Goal: Communication & Community: Answer question/provide support

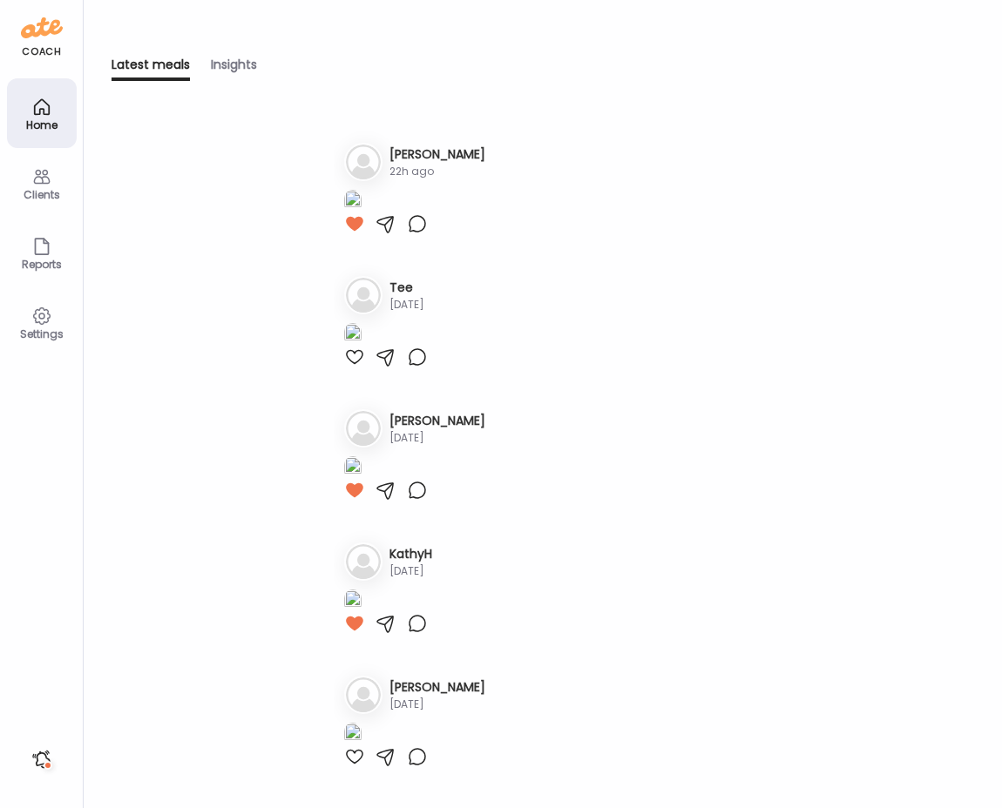
scroll to position [598, 0]
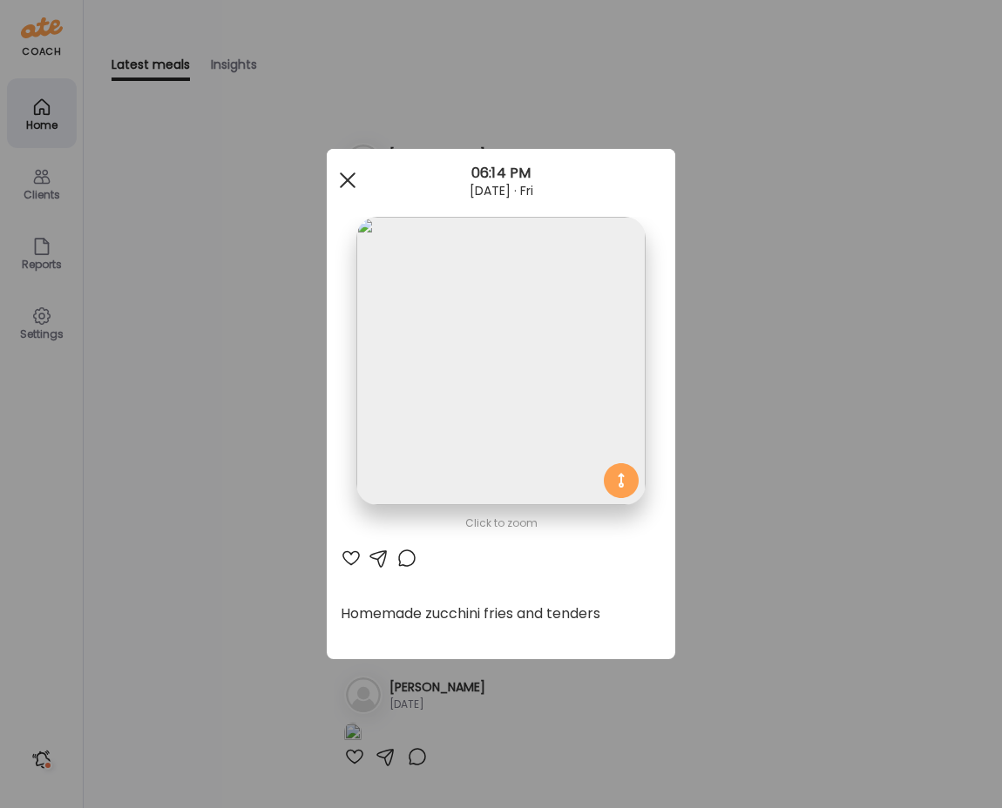
click at [343, 184] on span at bounding box center [348, 180] width 16 height 16
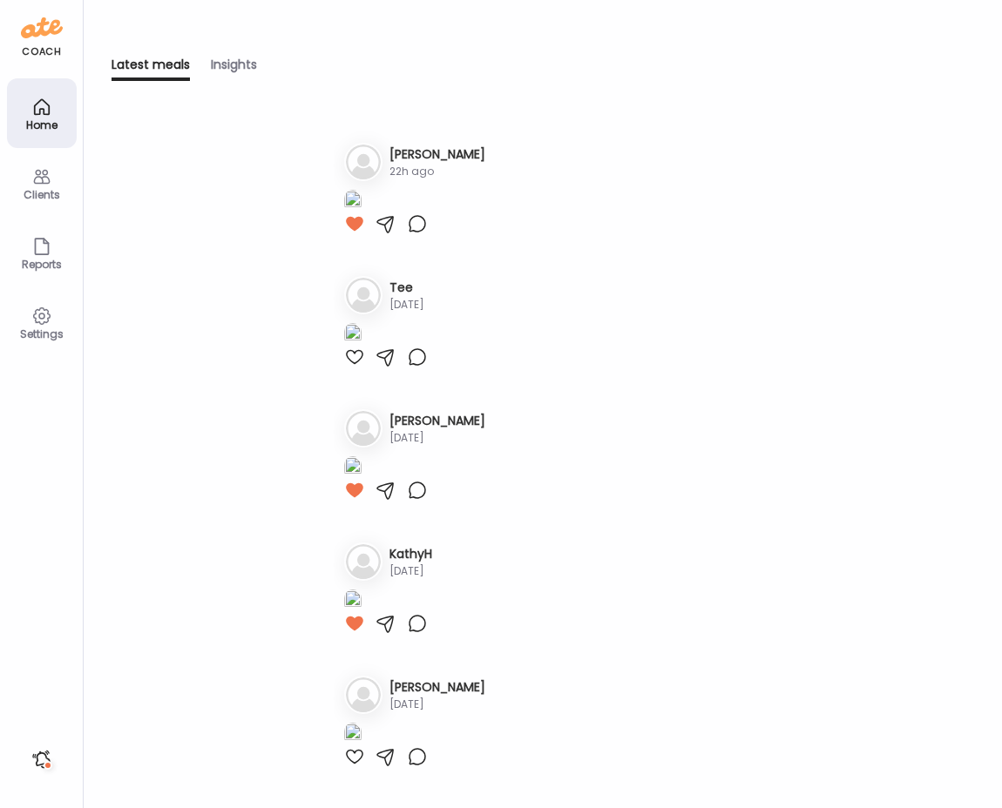
click at [57, 94] on div "Home" at bounding box center [42, 113] width 70 height 70
click at [51, 170] on div "Clients" at bounding box center [42, 183] width 70 height 70
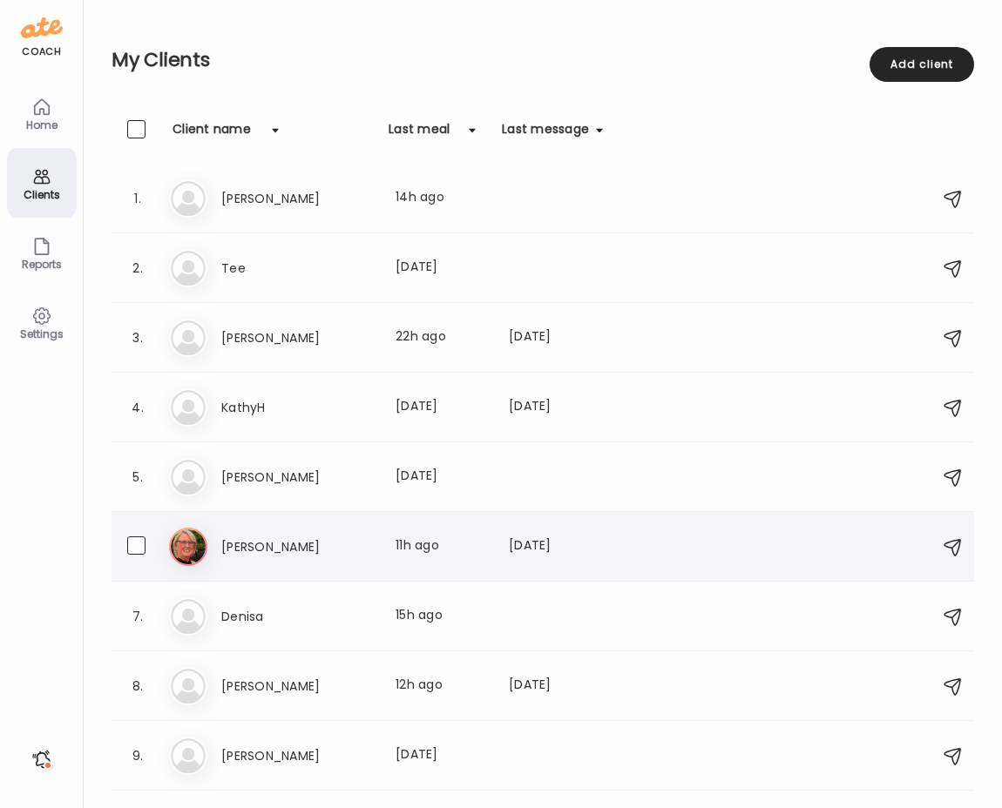
click at [272, 548] on h3 "[PERSON_NAME]" at bounding box center [297, 547] width 153 height 21
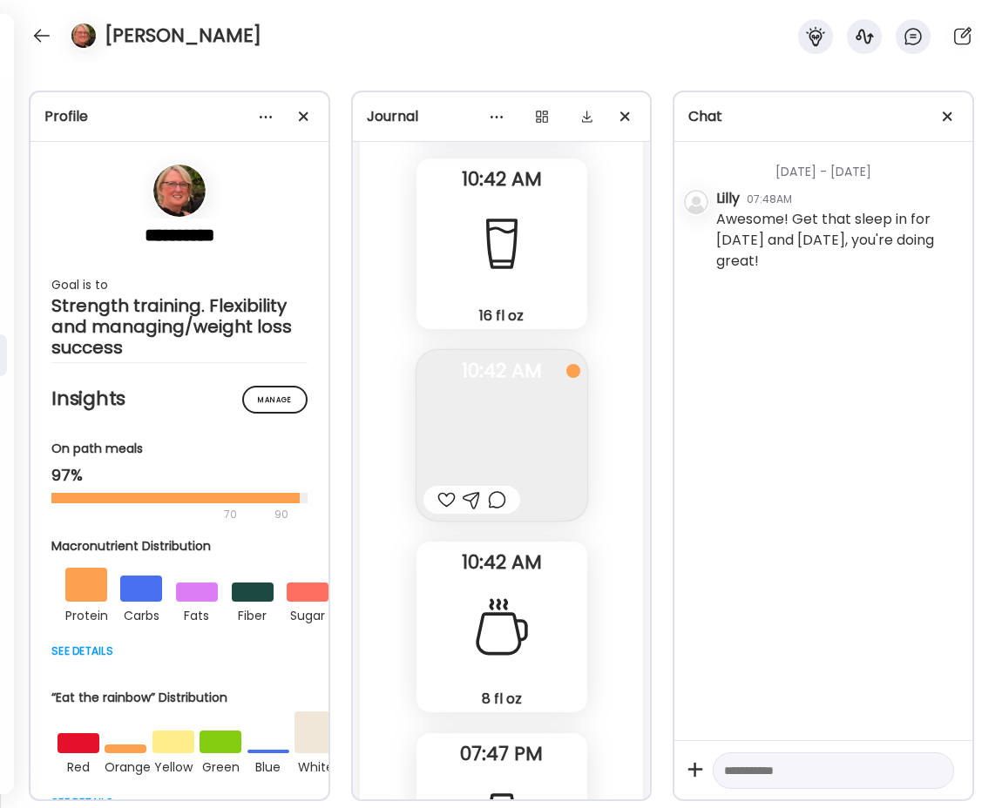
scroll to position [47273, 0]
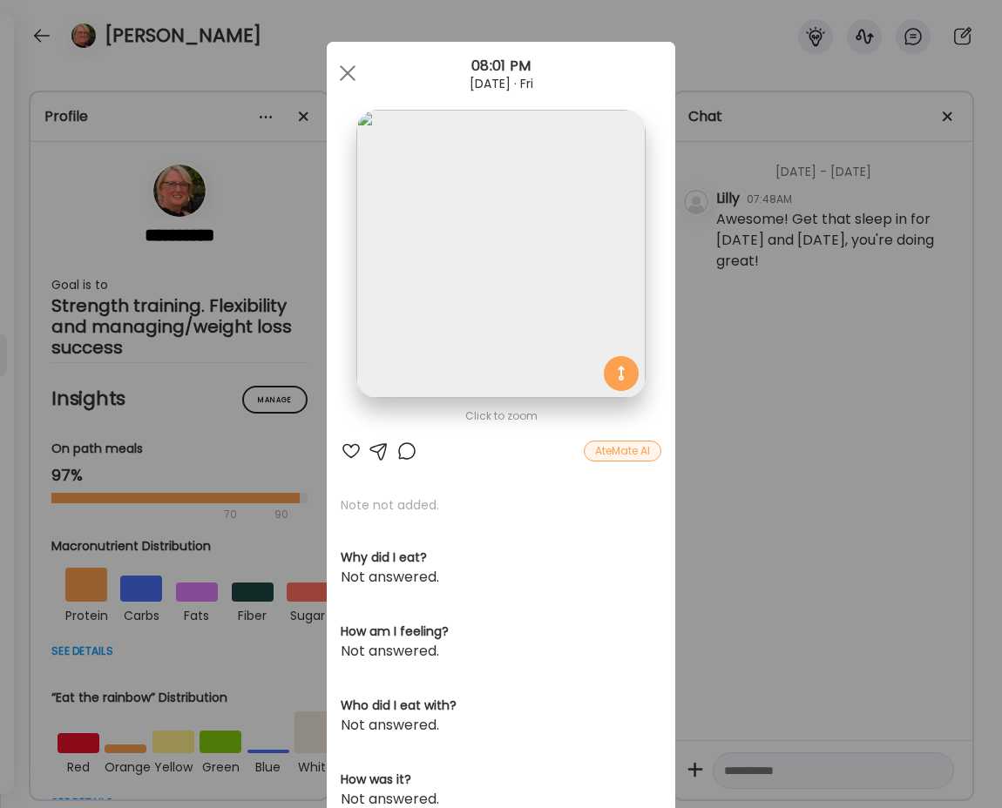
click at [620, 453] on div "AteMate AI" at bounding box center [623, 451] width 78 height 21
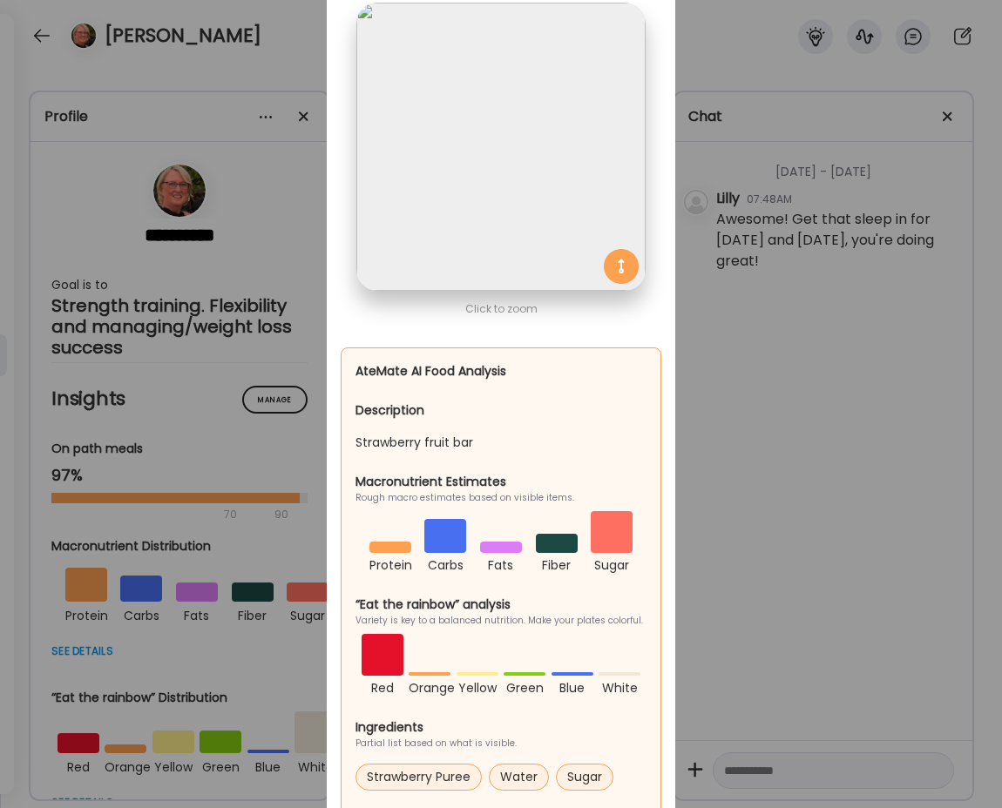
scroll to position [0, 0]
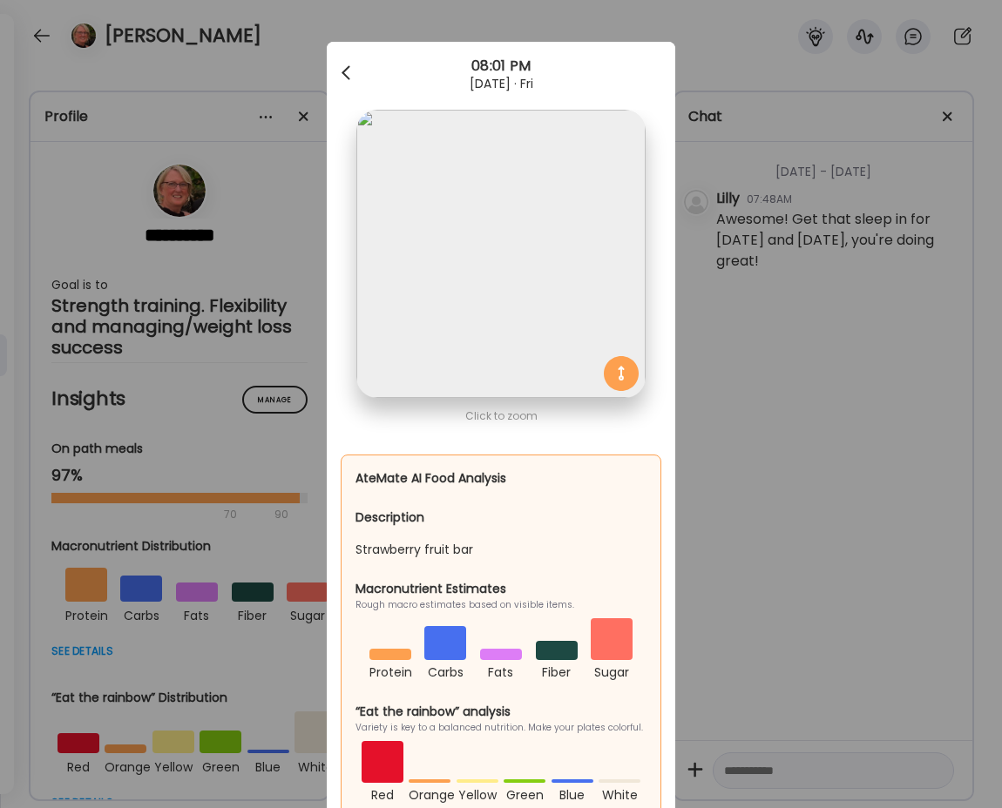
click at [338, 69] on div at bounding box center [347, 73] width 35 height 35
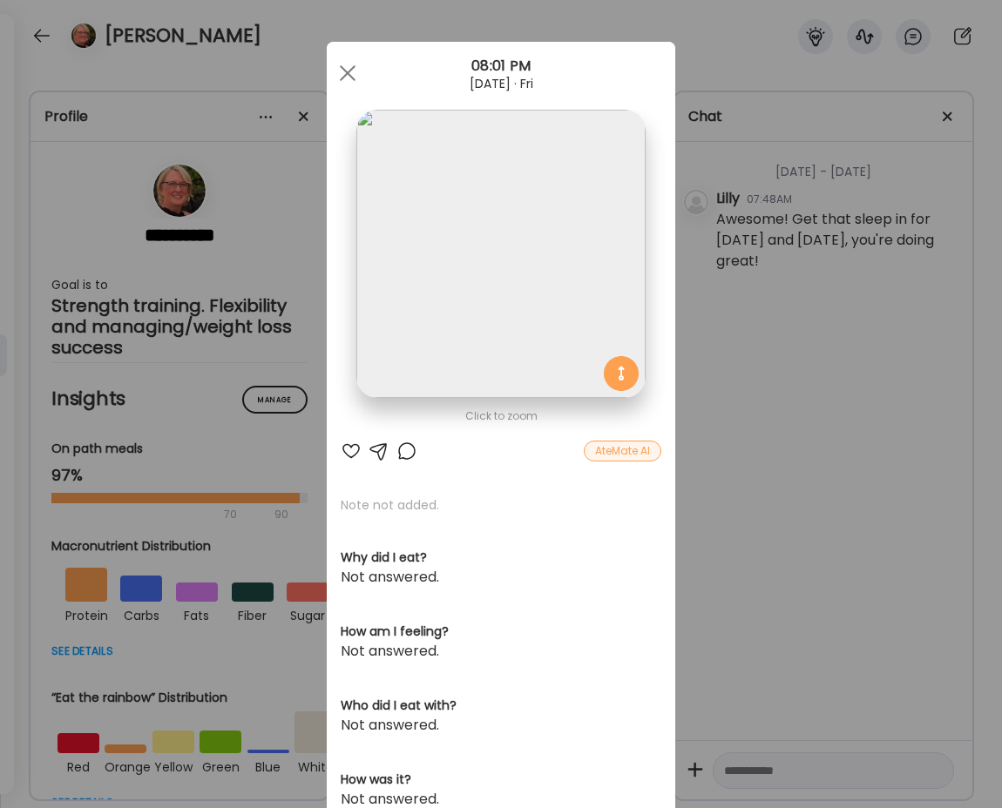
click at [409, 450] on div at bounding box center [406, 451] width 21 height 21
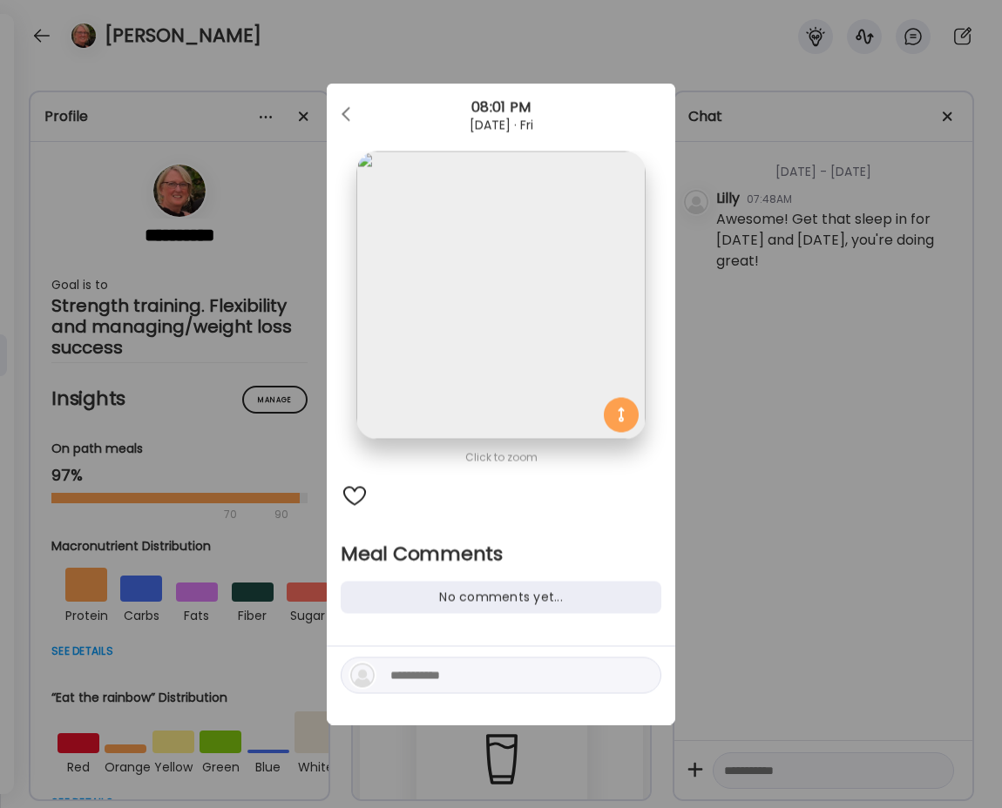
click at [420, 676] on textarea at bounding box center [507, 676] width 235 height 21
type textarea "**********"
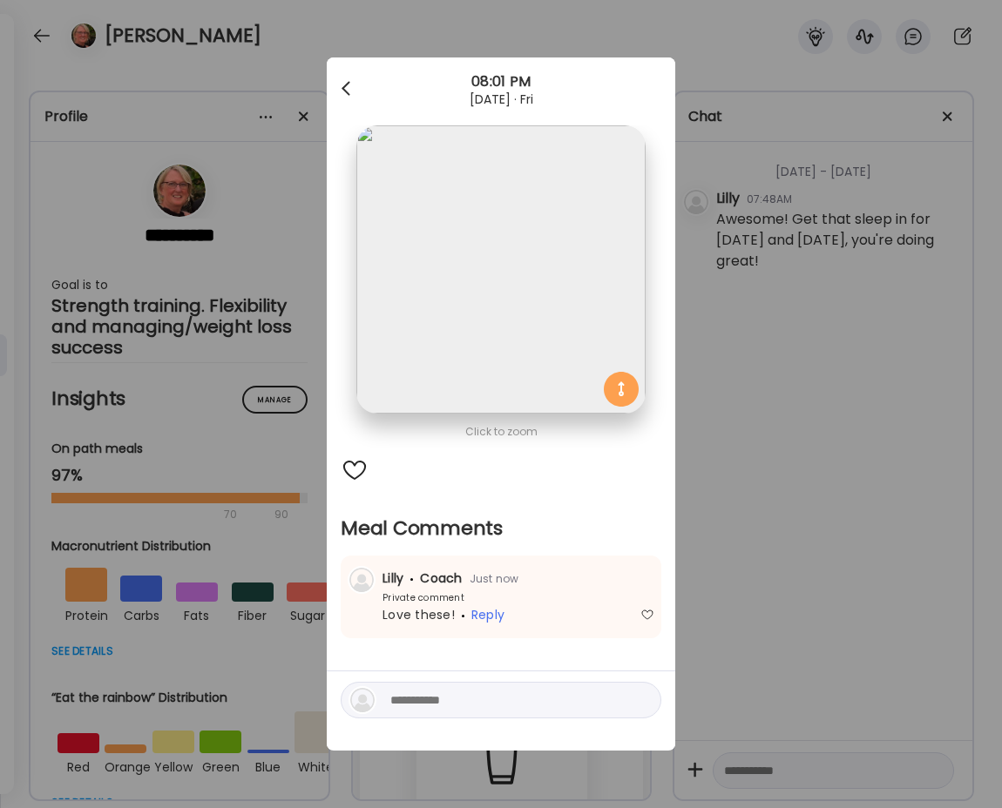
click at [348, 87] on div at bounding box center [347, 88] width 35 height 35
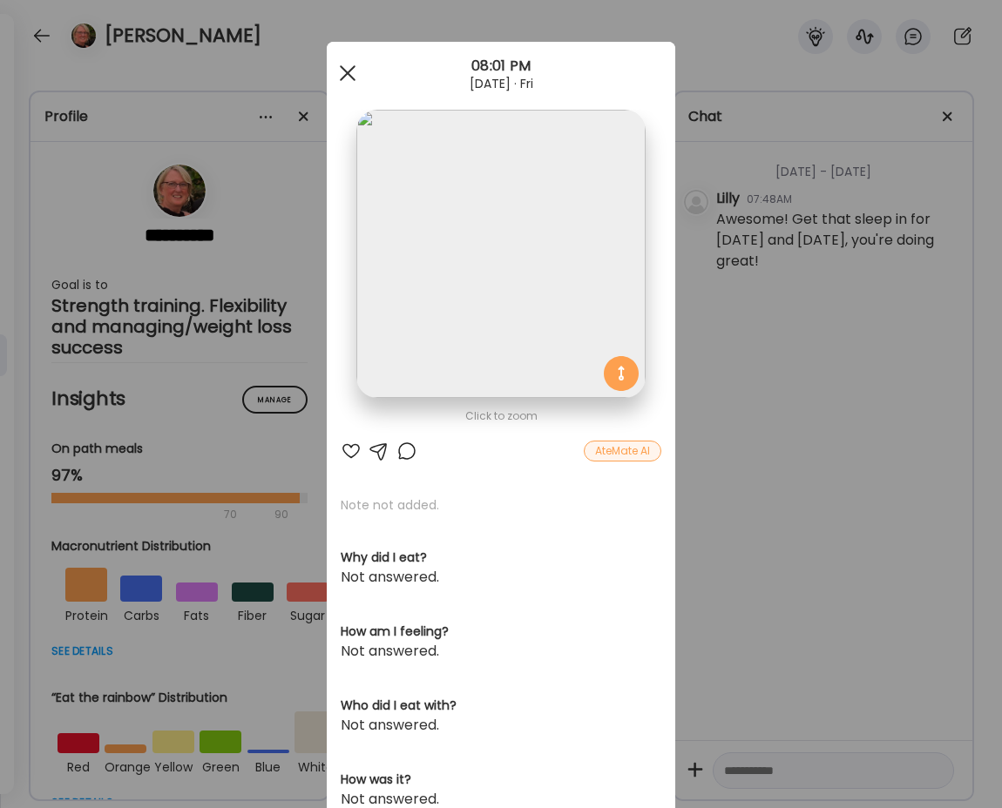
click at [355, 75] on div at bounding box center [347, 73] width 35 height 35
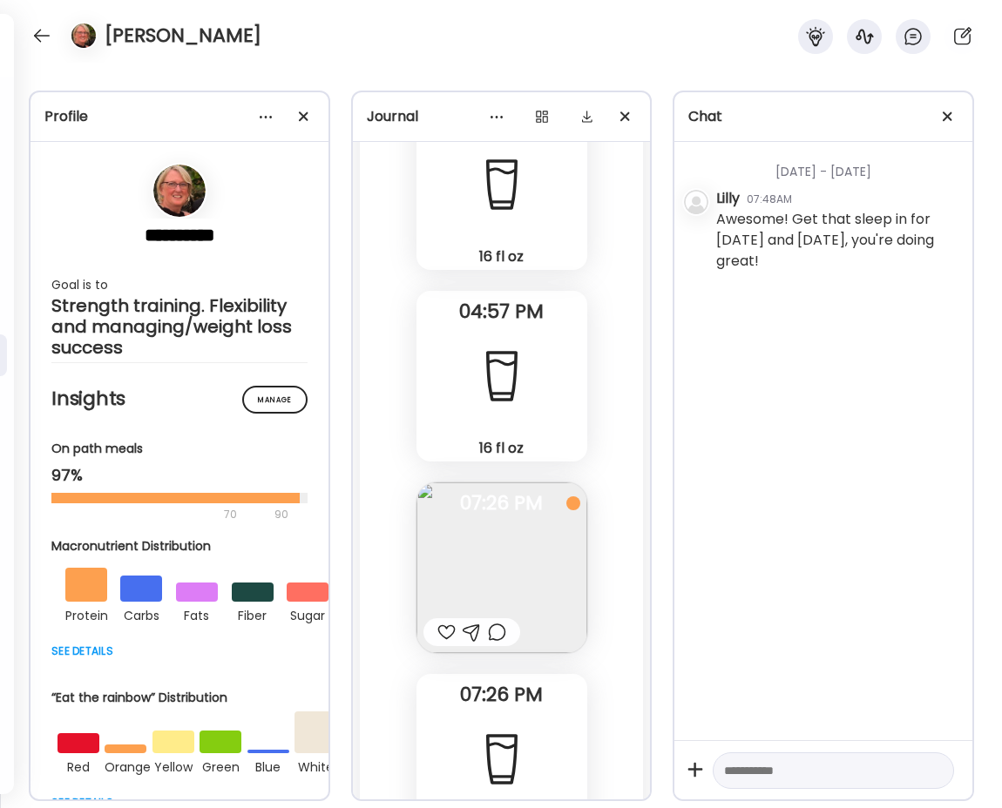
click at [511, 483] on img at bounding box center [501, 568] width 171 height 171
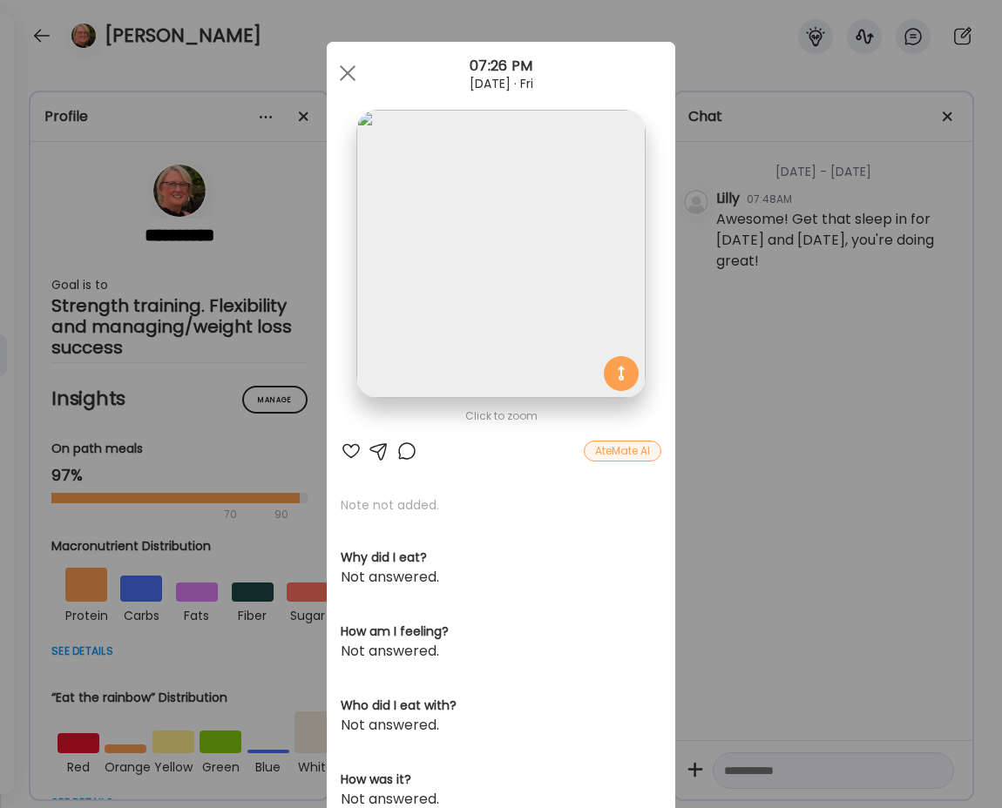
click at [615, 456] on div "AteMate AI" at bounding box center [623, 451] width 78 height 21
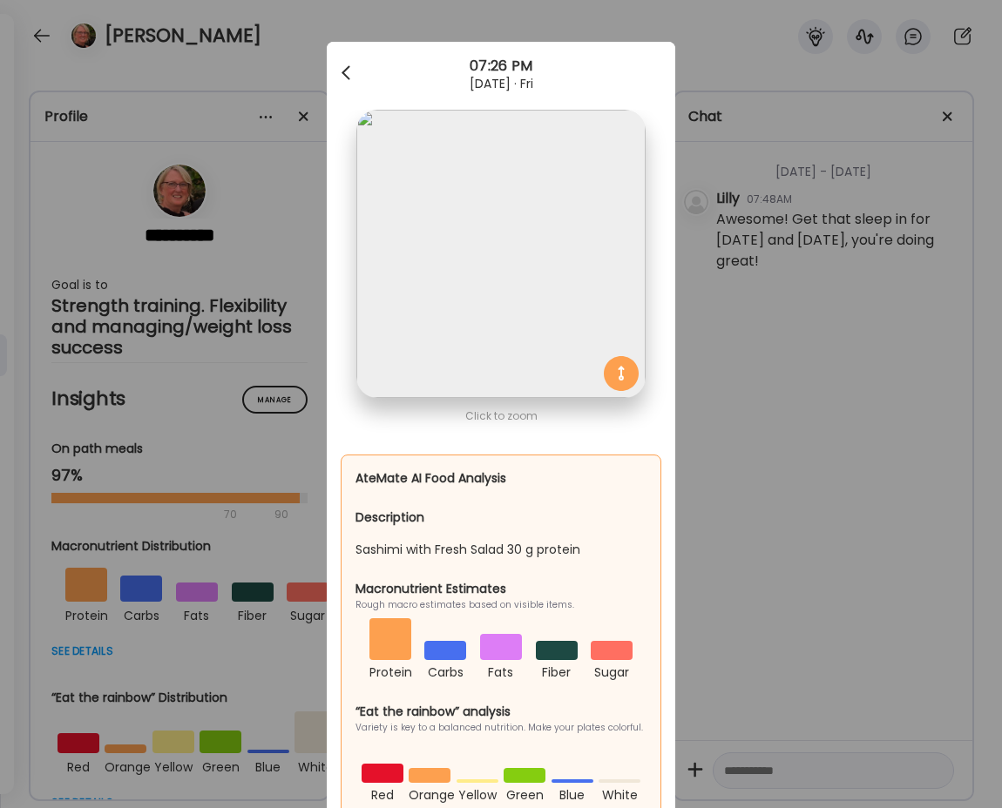
click at [346, 61] on div at bounding box center [347, 73] width 35 height 35
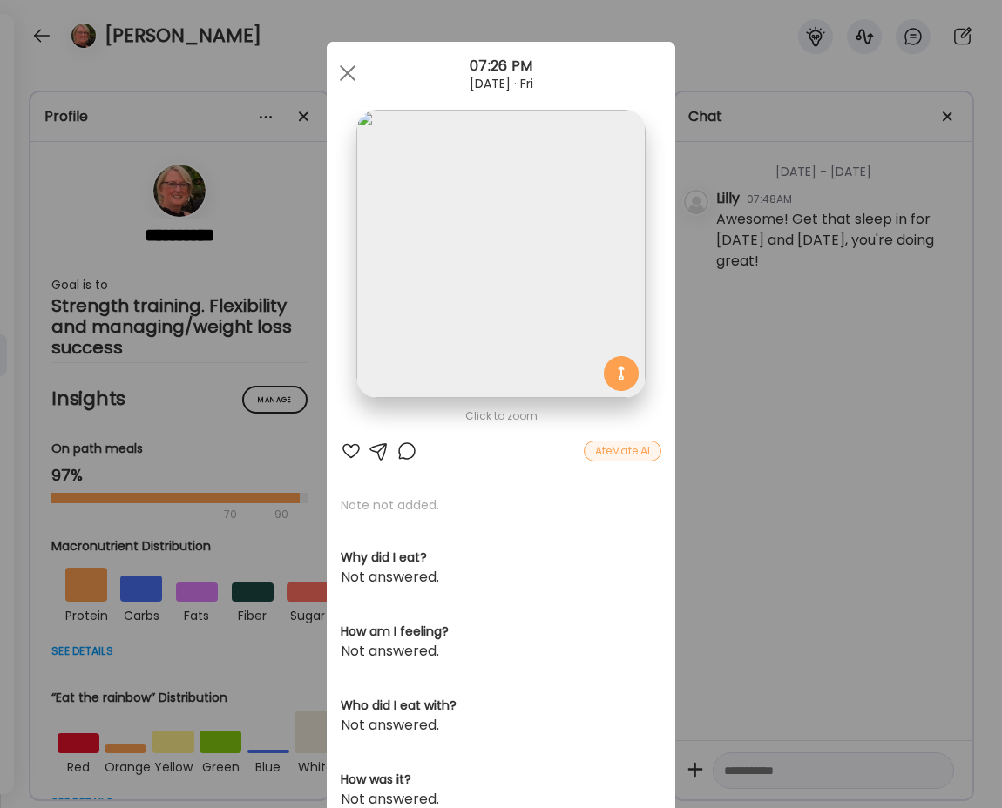
click at [409, 454] on div at bounding box center [406, 451] width 21 height 21
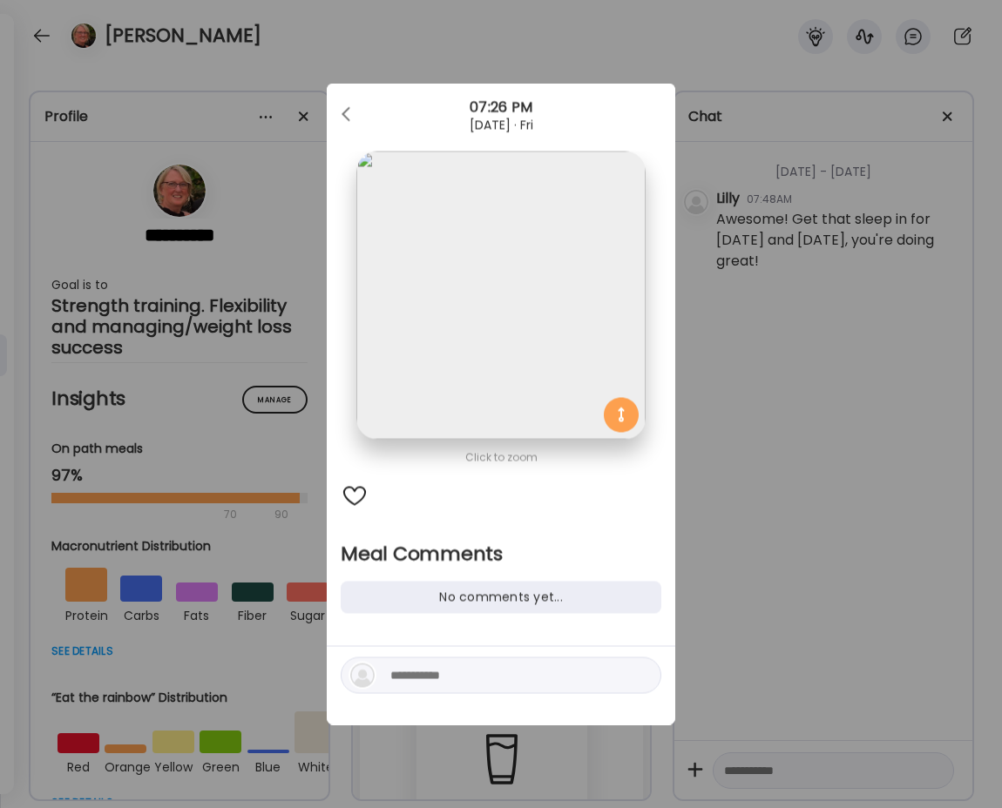
click at [456, 694] on div at bounding box center [501, 686] width 348 height 78
click at [456, 693] on div at bounding box center [501, 676] width 321 height 37
click at [454, 681] on textarea at bounding box center [507, 676] width 235 height 21
type textarea "**********"
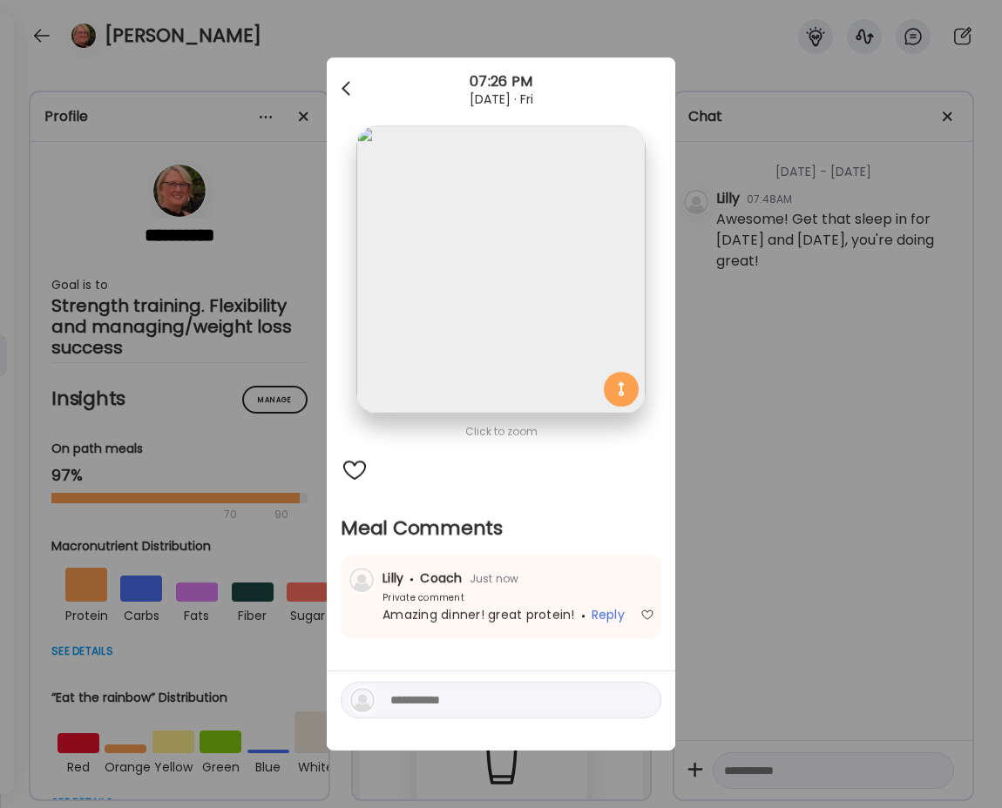
click at [346, 78] on div at bounding box center [347, 88] width 35 height 35
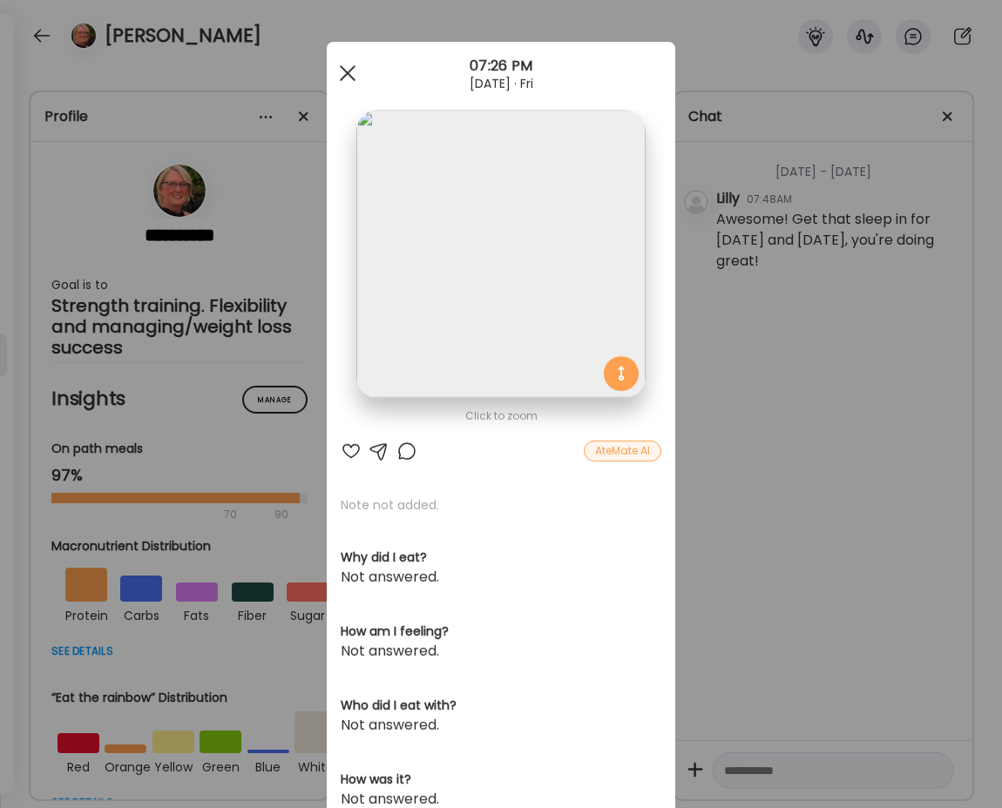
click at [357, 76] on div at bounding box center [347, 73] width 35 height 35
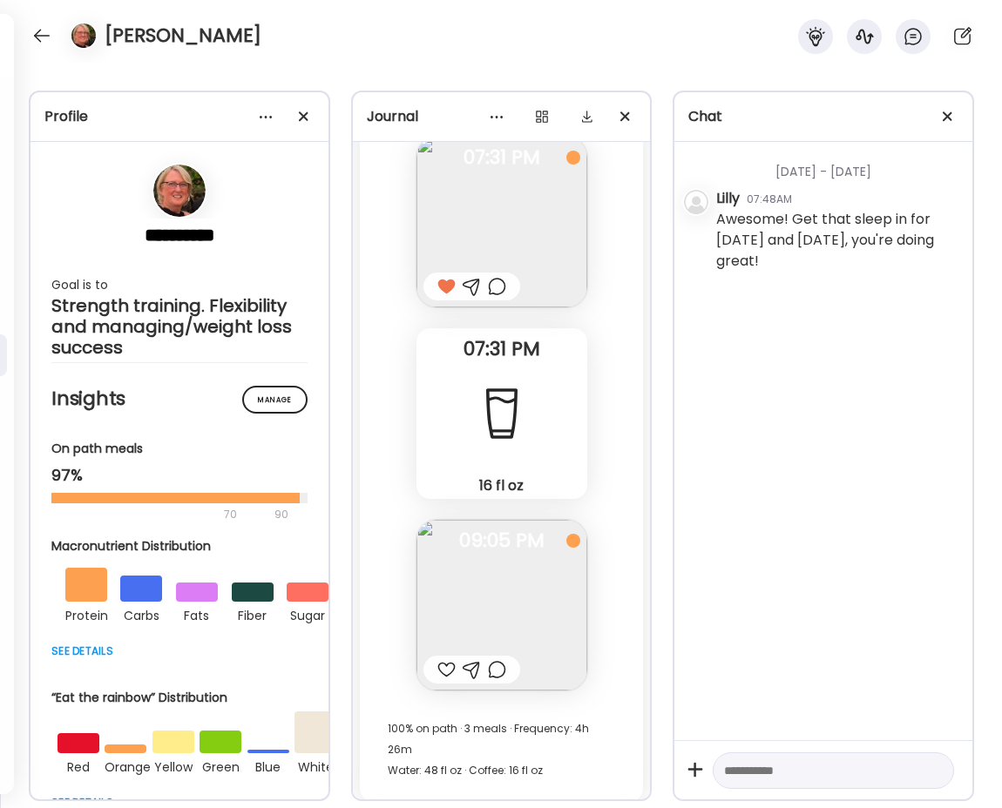
scroll to position [45624, 0]
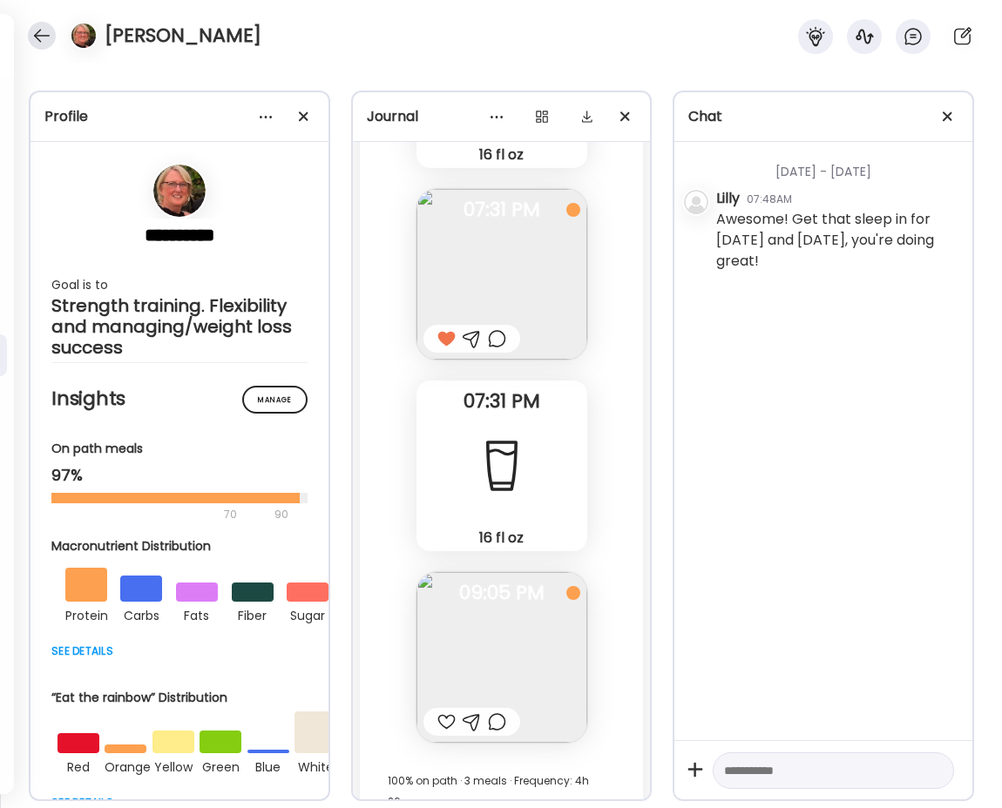
click at [40, 44] on div at bounding box center [42, 36] width 28 height 28
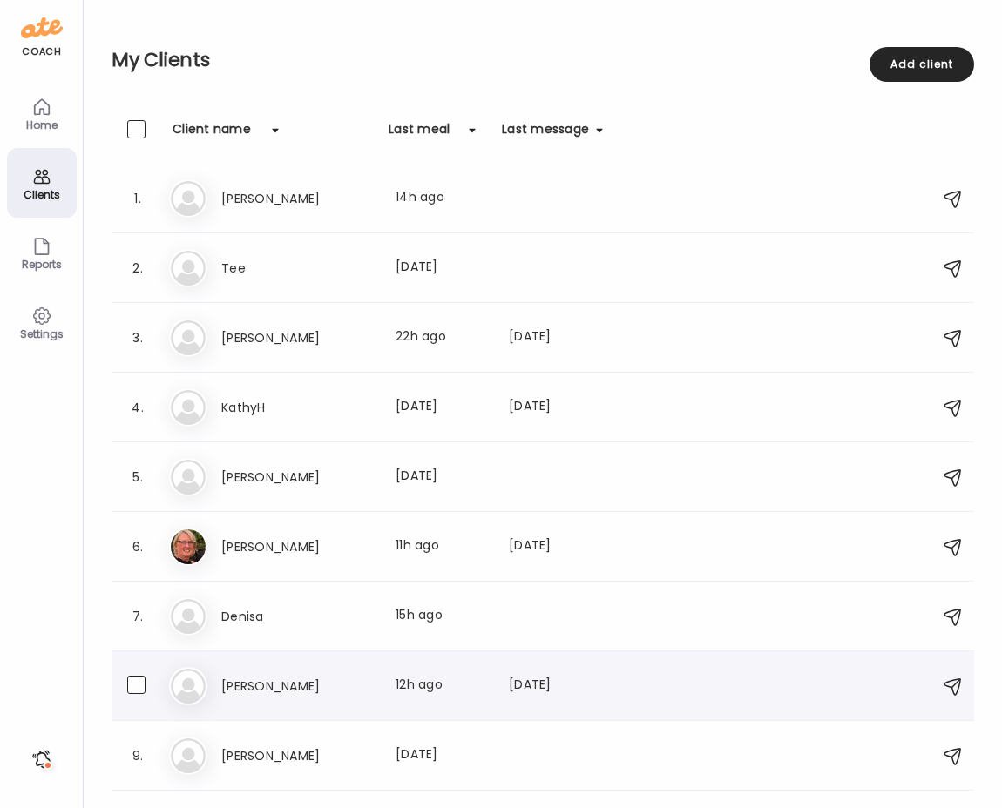
click at [330, 705] on div "8. Da [PERSON_NAME] Last meal: 12h ago Last message: [DATE] You: Keep up the go…" at bounding box center [543, 687] width 862 height 70
click at [320, 686] on h3 "[PERSON_NAME]" at bounding box center [297, 686] width 153 height 21
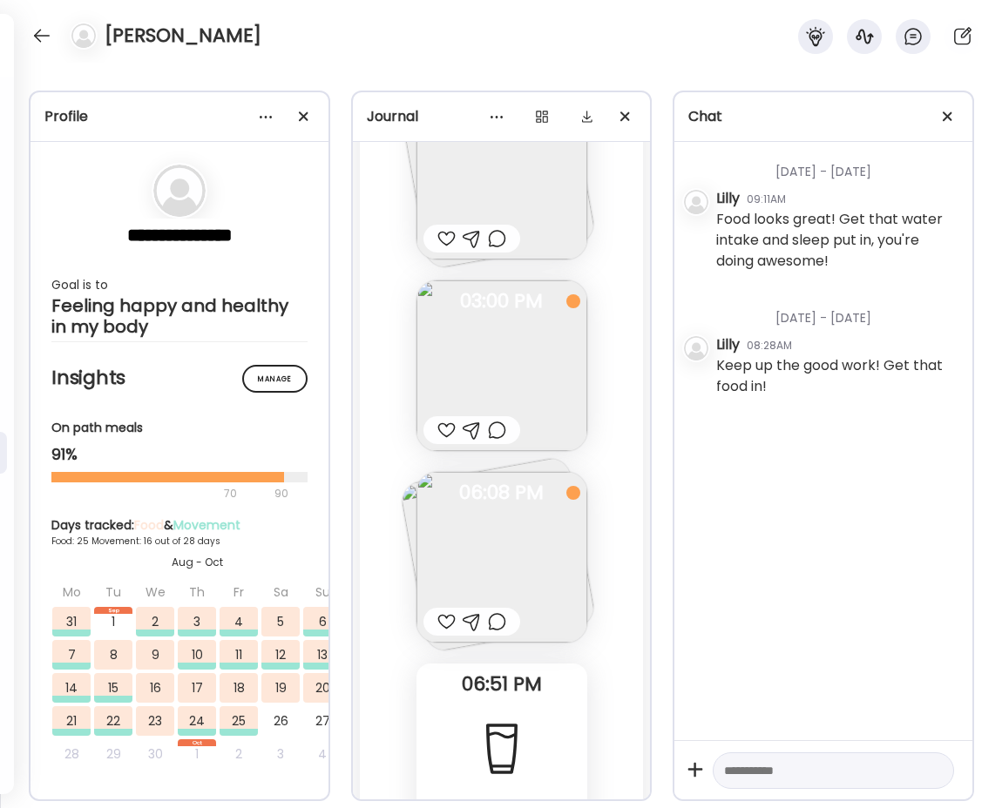
scroll to position [37767, 0]
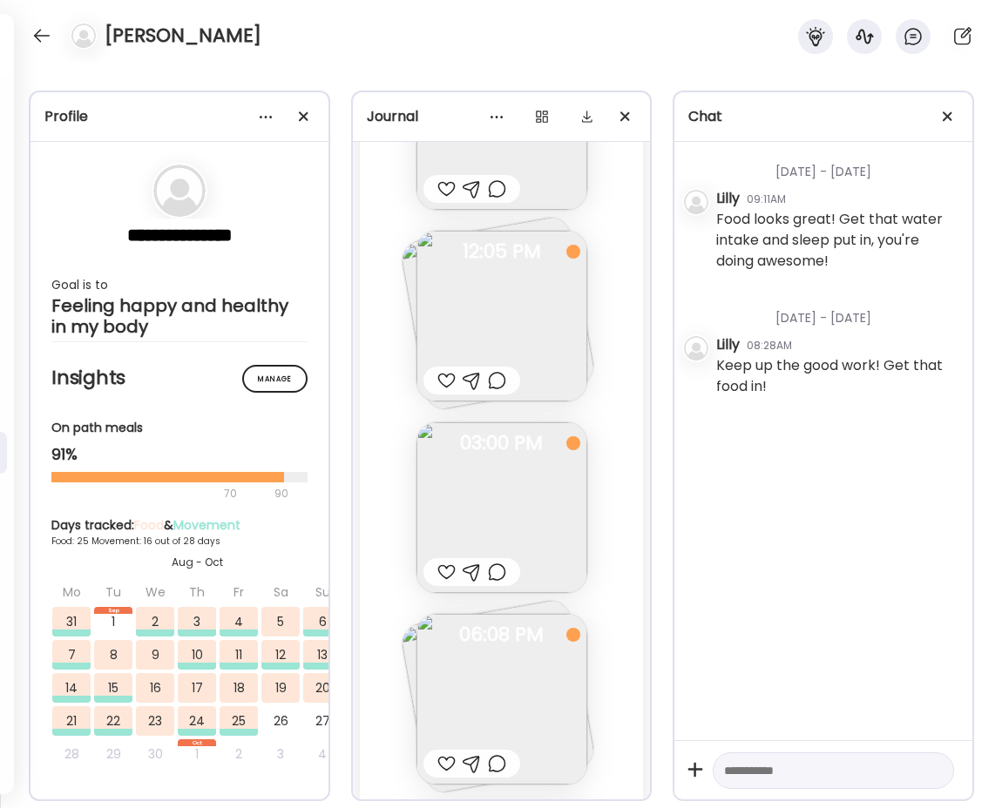
click at [539, 614] on img at bounding box center [501, 699] width 171 height 171
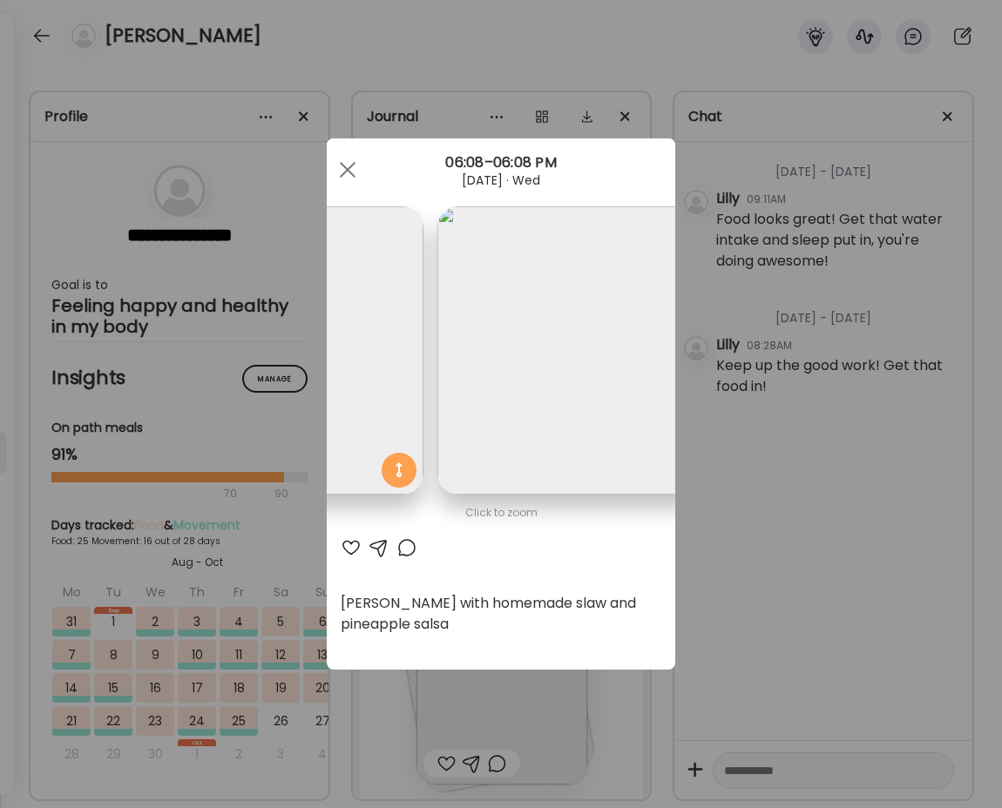
scroll to position [0, 284]
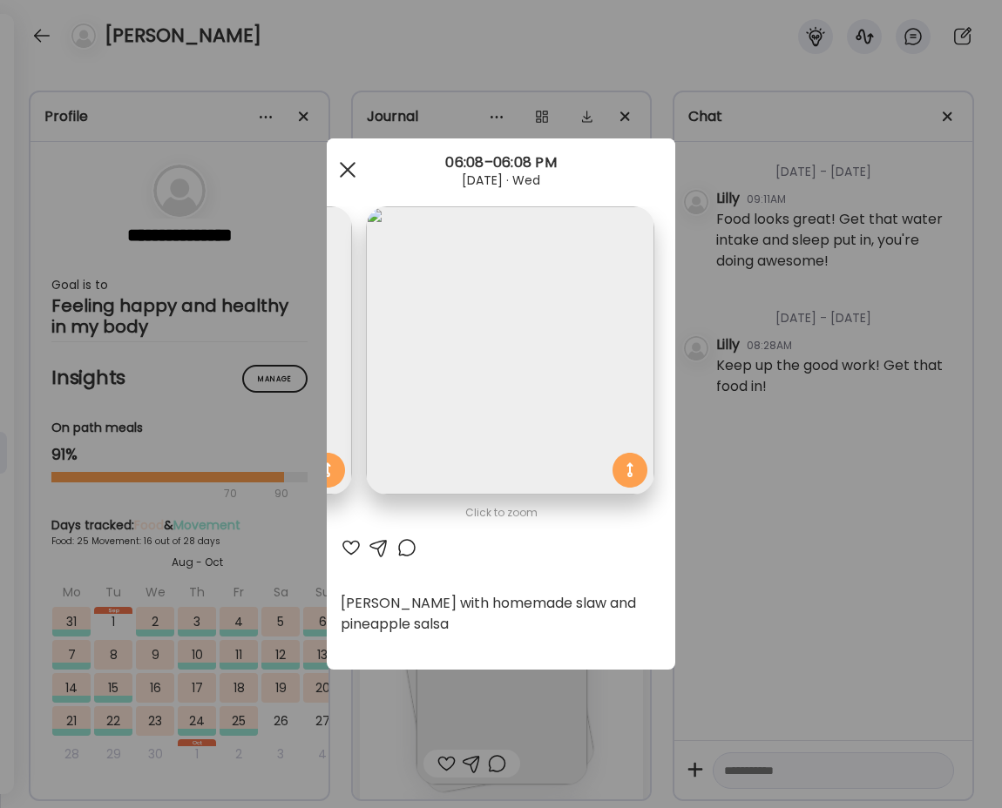
click at [347, 162] on div at bounding box center [347, 169] width 35 height 35
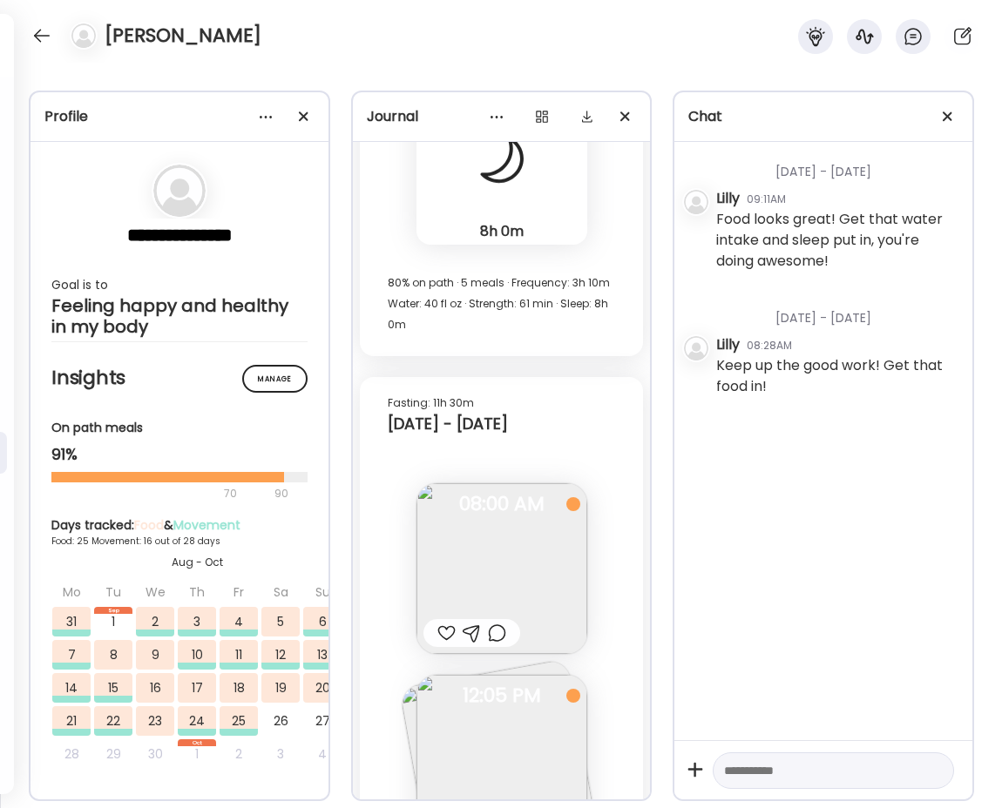
scroll to position [37324, 0]
click at [540, 673] on img at bounding box center [501, 758] width 171 height 171
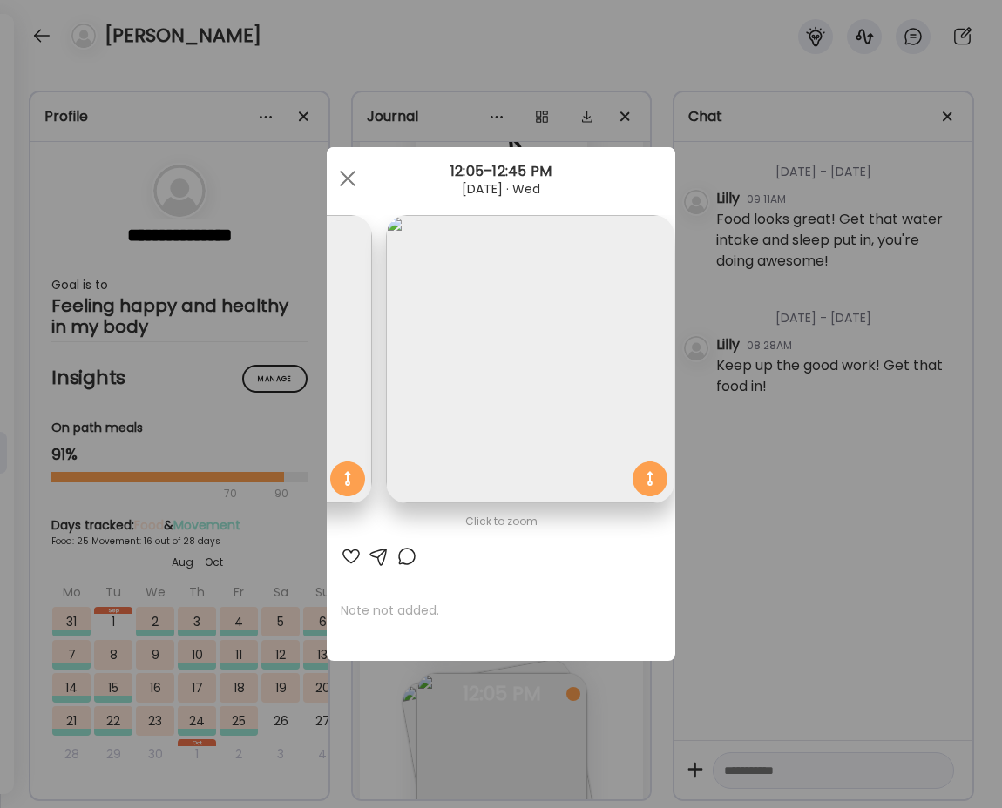
scroll to position [0, 284]
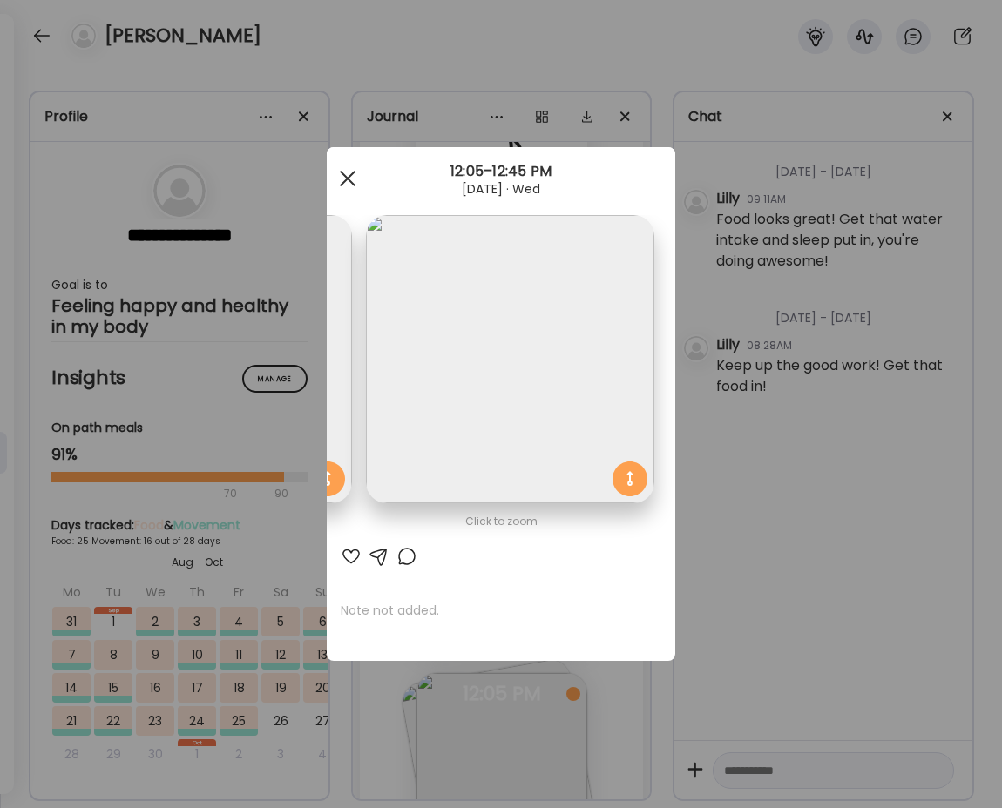
click at [343, 179] on div at bounding box center [347, 178] width 35 height 35
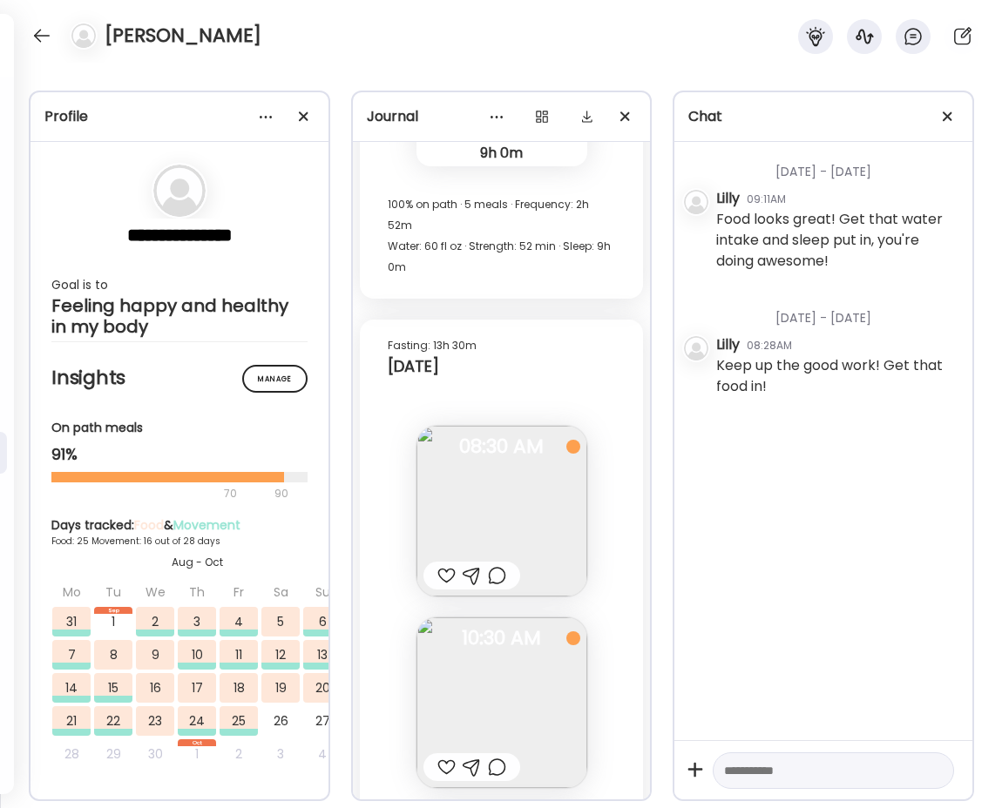
scroll to position [40478, 0]
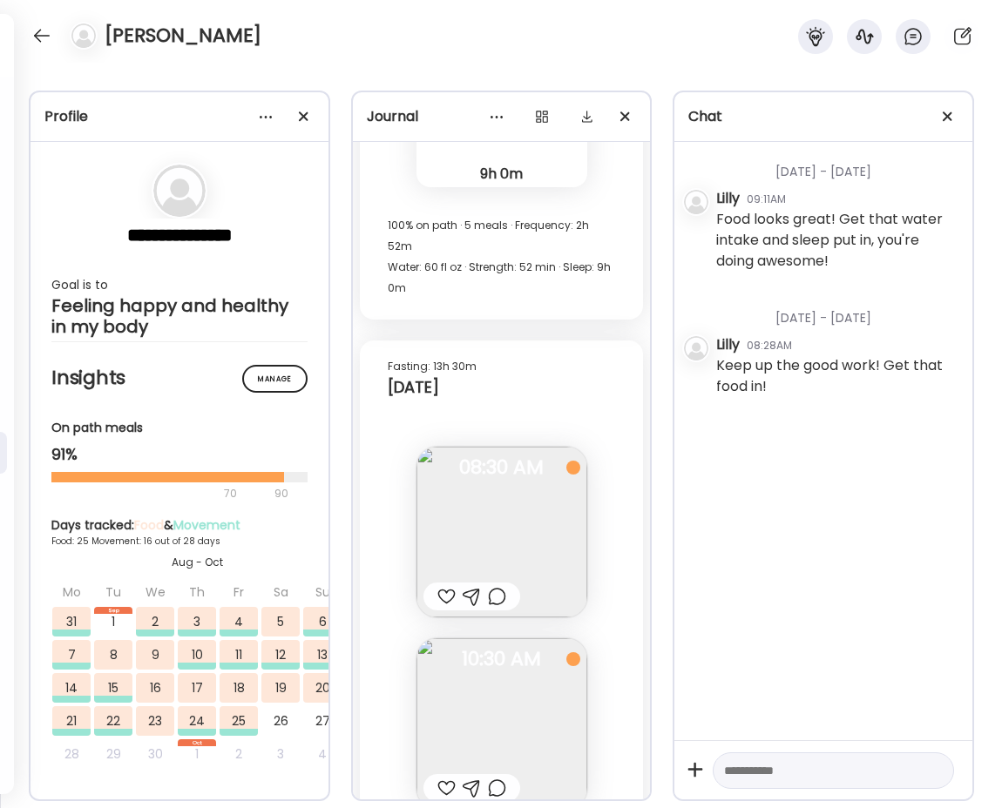
click at [498, 778] on div at bounding box center [497, 788] width 18 height 21
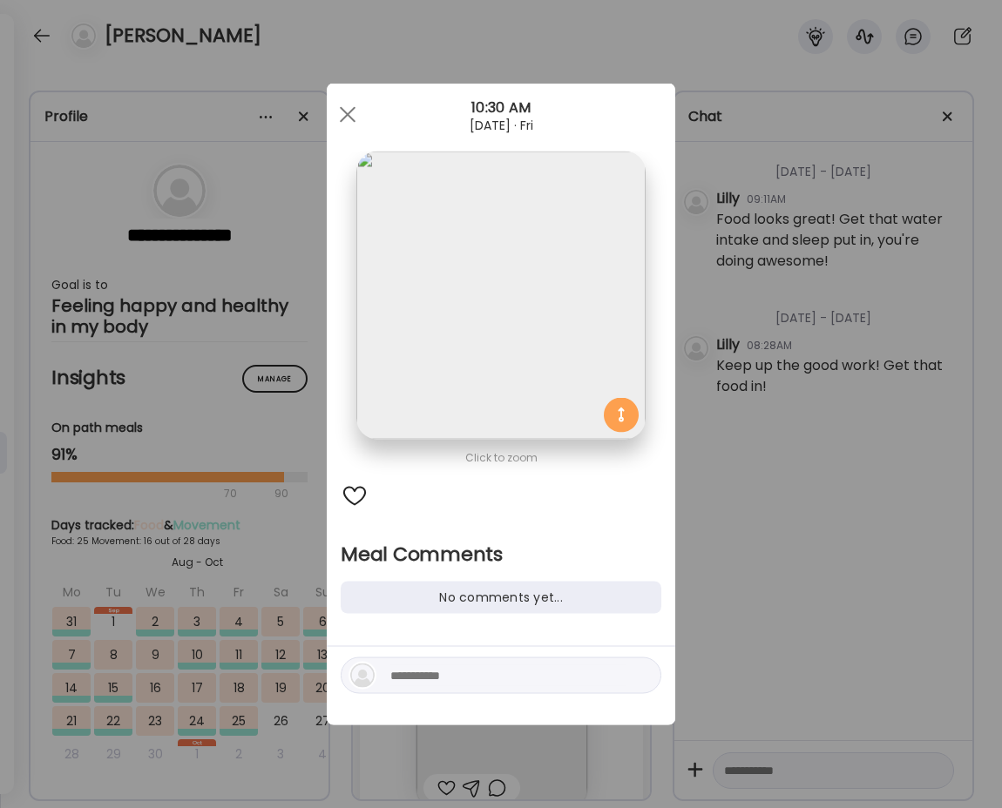
click at [470, 678] on textarea at bounding box center [507, 676] width 235 height 21
type textarea "**********"
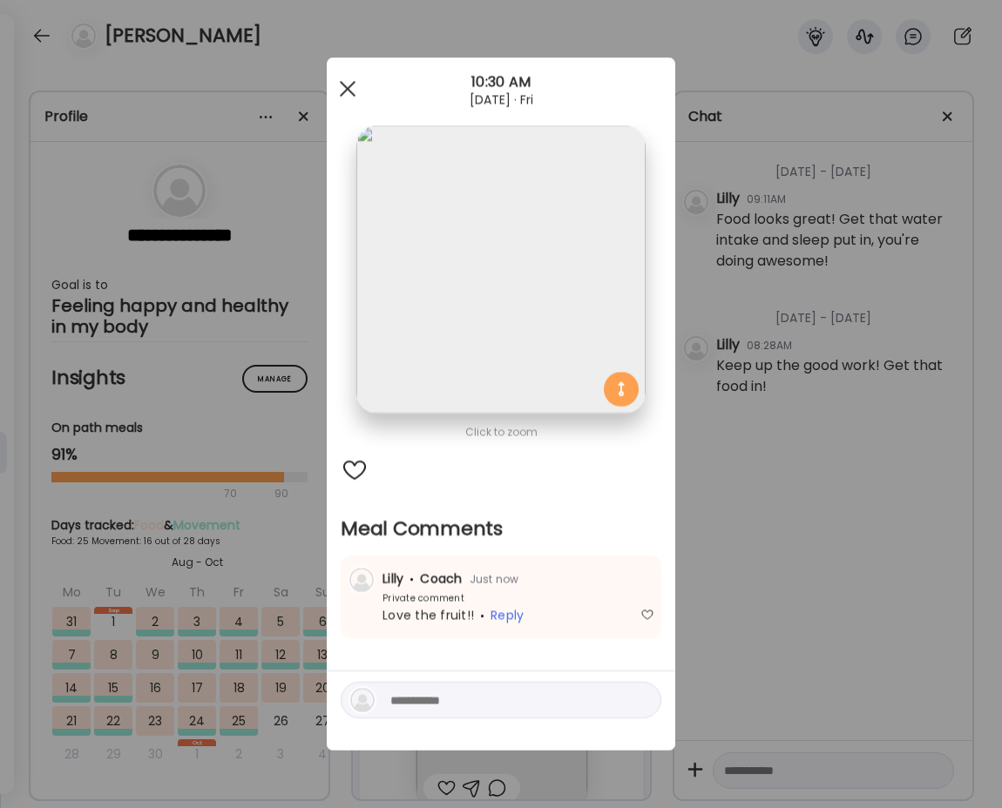
click at [342, 76] on div at bounding box center [347, 88] width 35 height 35
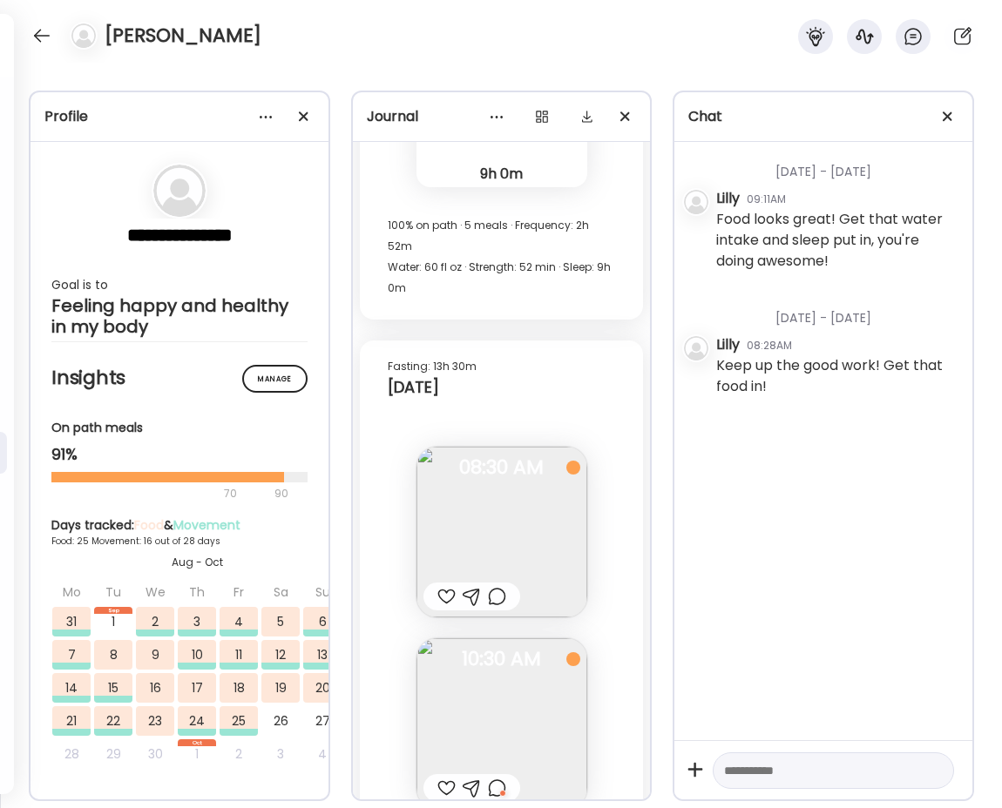
scroll to position [40701, 0]
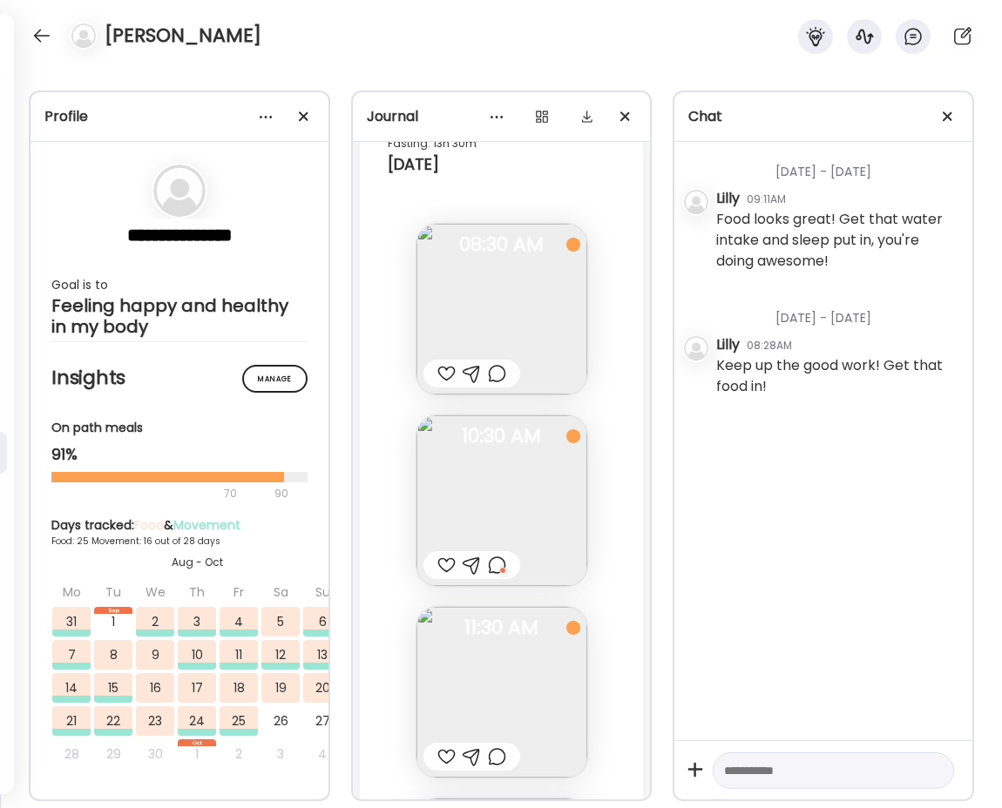
click at [446, 747] on div at bounding box center [446, 757] width 18 height 21
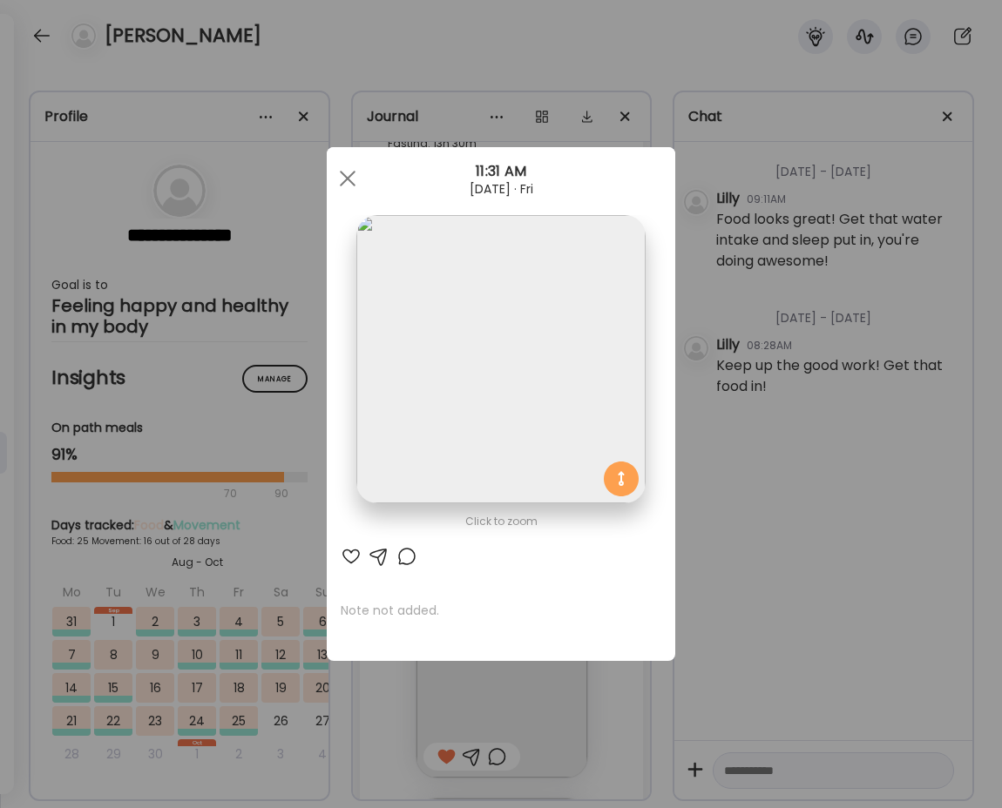
click at [409, 555] on div at bounding box center [406, 556] width 21 height 21
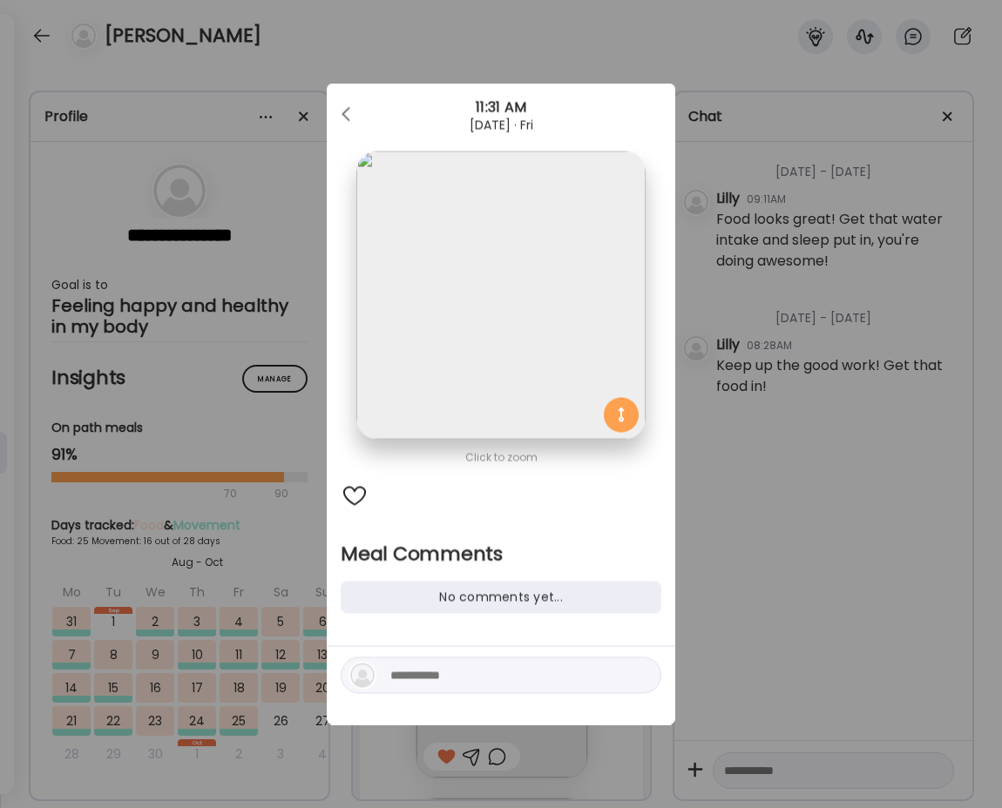
click at [422, 673] on textarea at bounding box center [507, 676] width 235 height 21
click at [578, 687] on div at bounding box center [501, 676] width 321 height 37
click at [608, 679] on textarea at bounding box center [507, 676] width 235 height 21
type textarea "*"
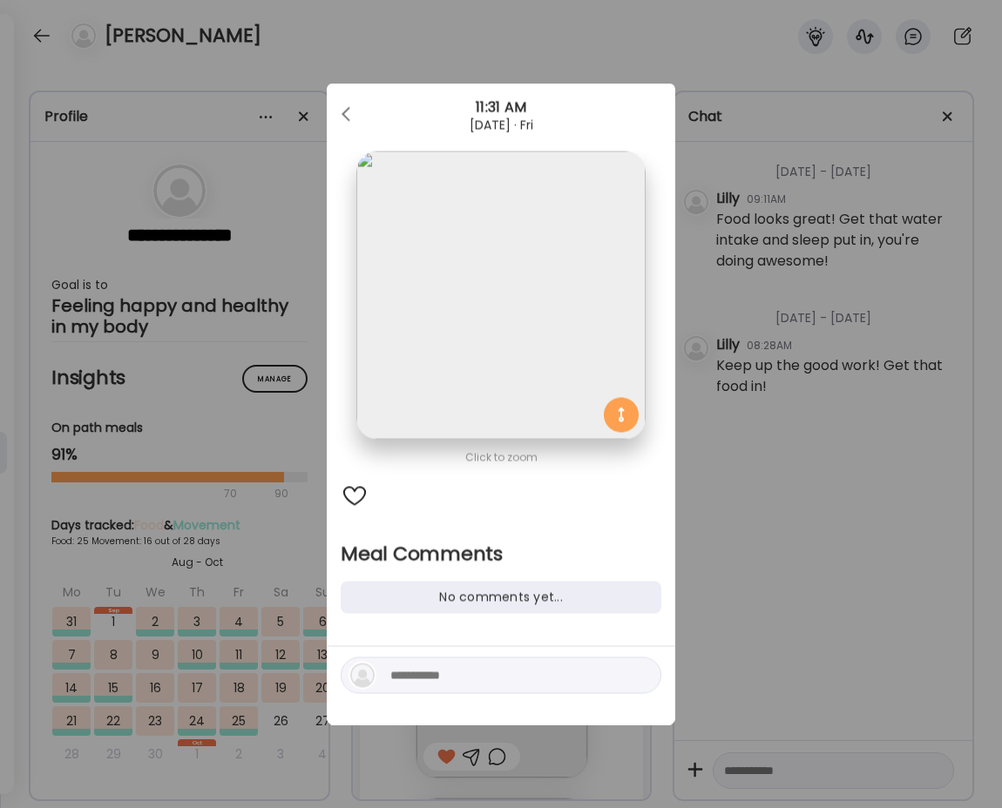
click at [355, 498] on div at bounding box center [355, 497] width 28 height 28
click at [346, 112] on div at bounding box center [347, 115] width 35 height 35
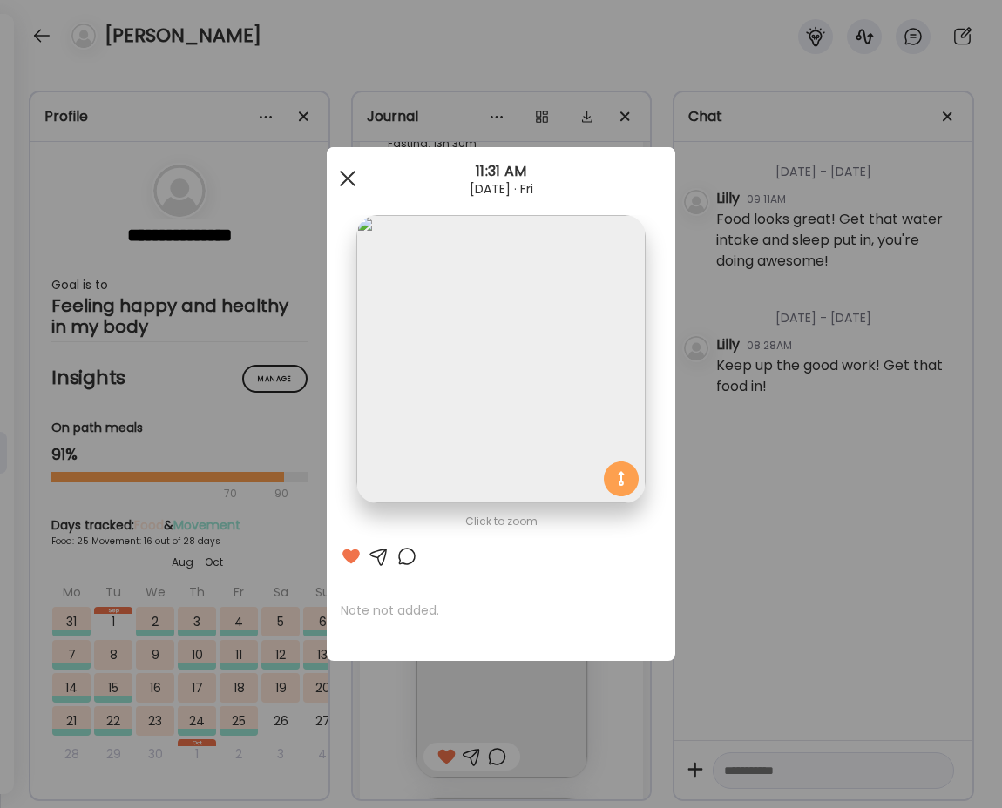
click at [352, 181] on div at bounding box center [347, 178] width 35 height 35
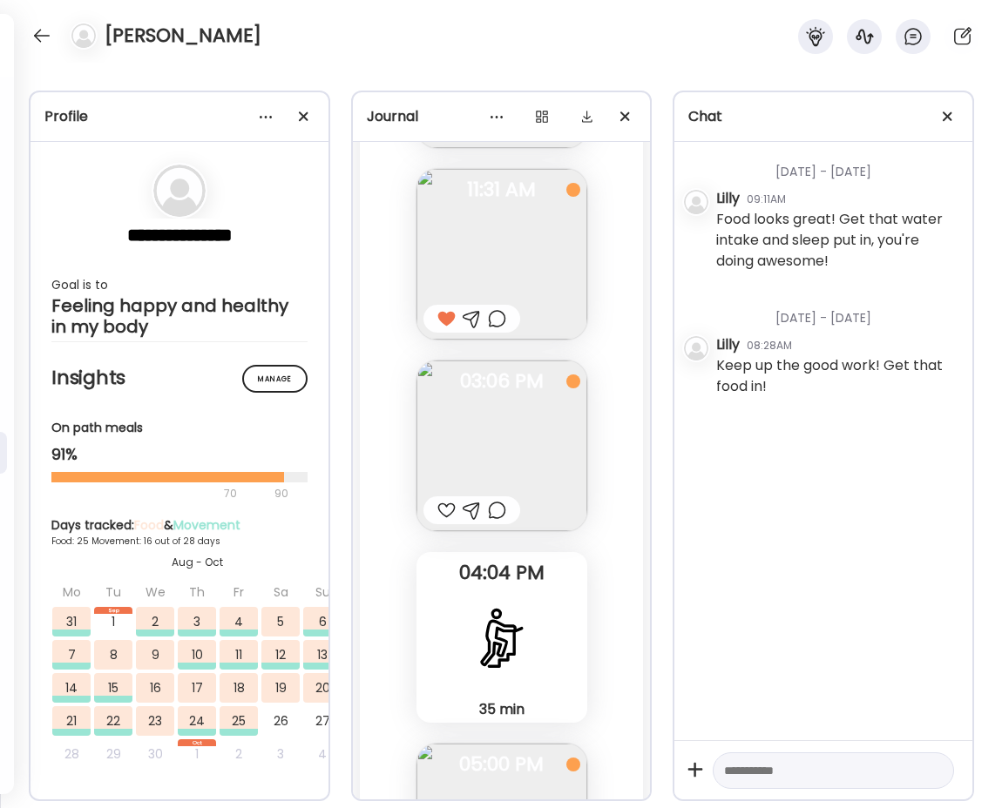
scroll to position [41505, 0]
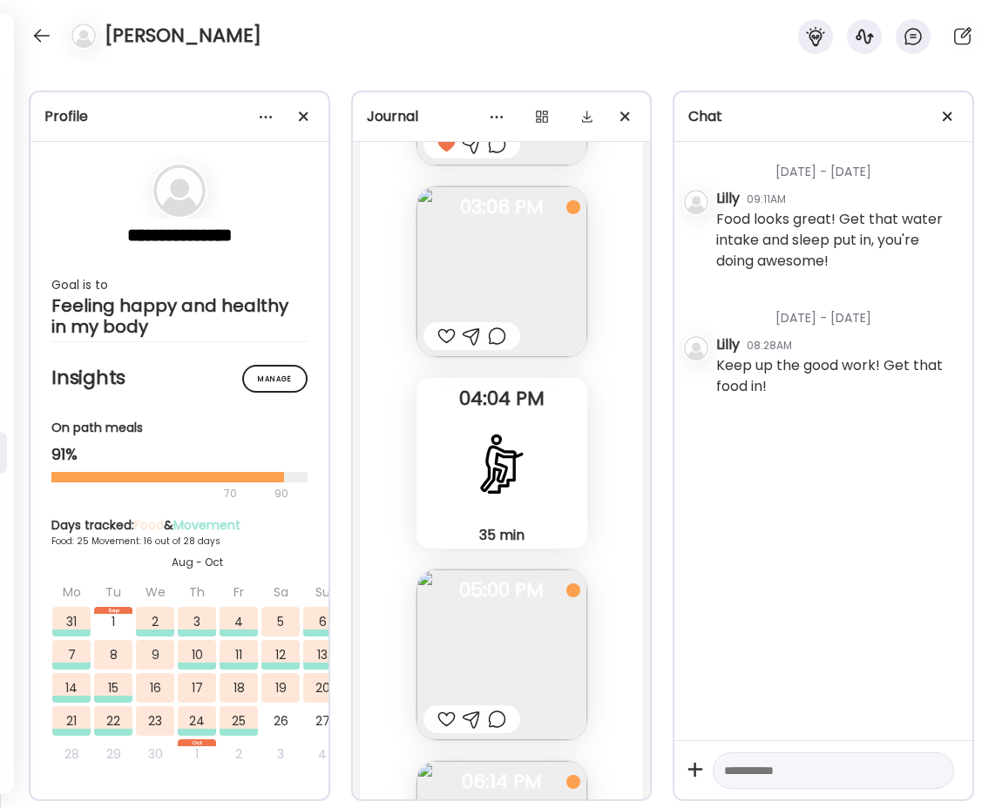
click at [448, 709] on div at bounding box center [446, 719] width 18 height 21
click at [30, 20] on div "[PERSON_NAME]" at bounding box center [501, 31] width 1002 height 63
click at [60, 56] on div "[PERSON_NAME]" at bounding box center [501, 31] width 1002 height 63
click at [51, 45] on div at bounding box center [42, 36] width 28 height 28
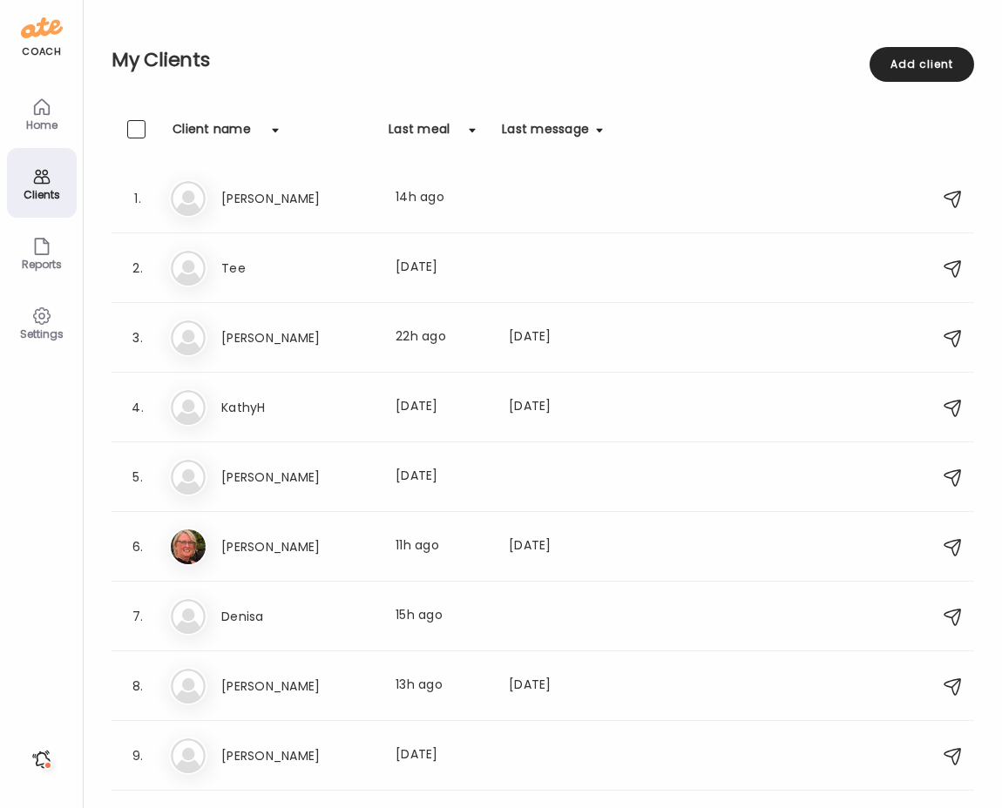
click at [51, 758] on div at bounding box center [42, 760] width 28 height 28
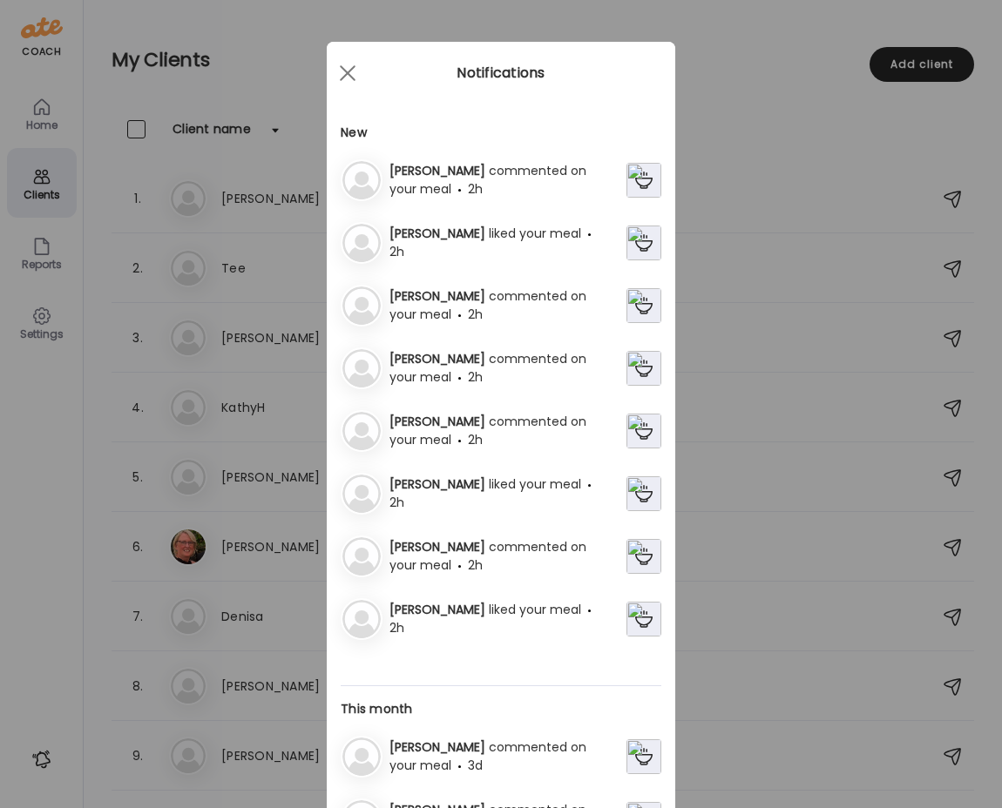
click at [45, 759] on div "Ate Coach Dashboard Wahoo! It’s official Take a moment to set up your Coach Pro…" at bounding box center [501, 404] width 1002 height 808
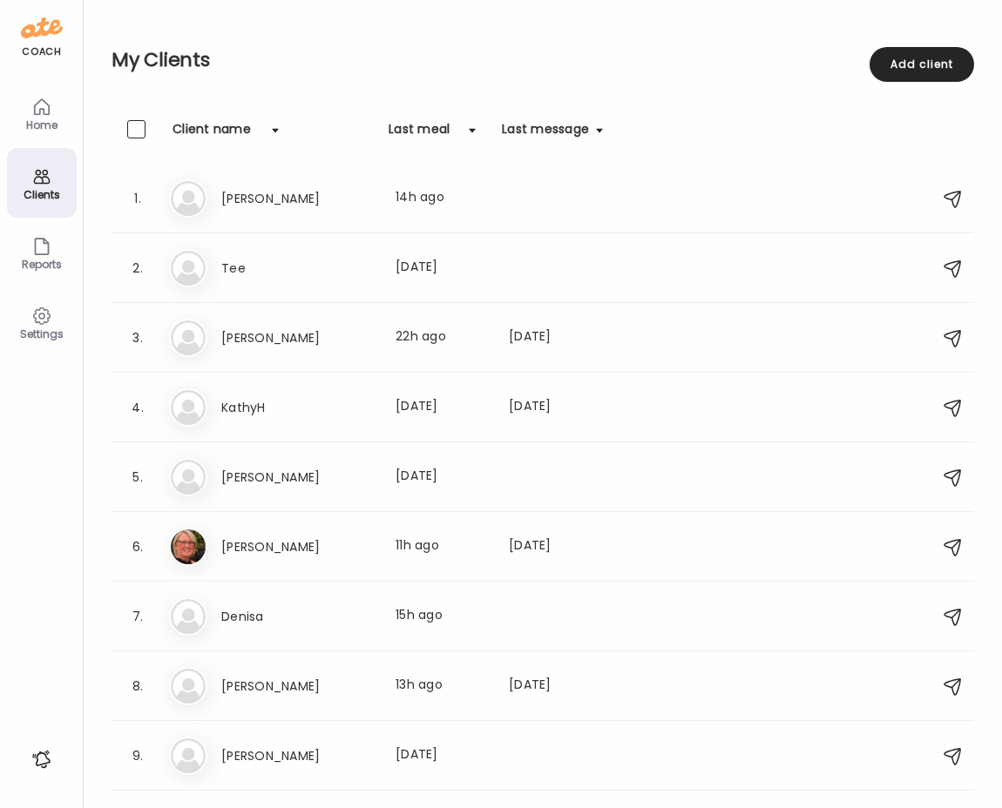
click at [45, 760] on div at bounding box center [42, 760] width 28 height 28
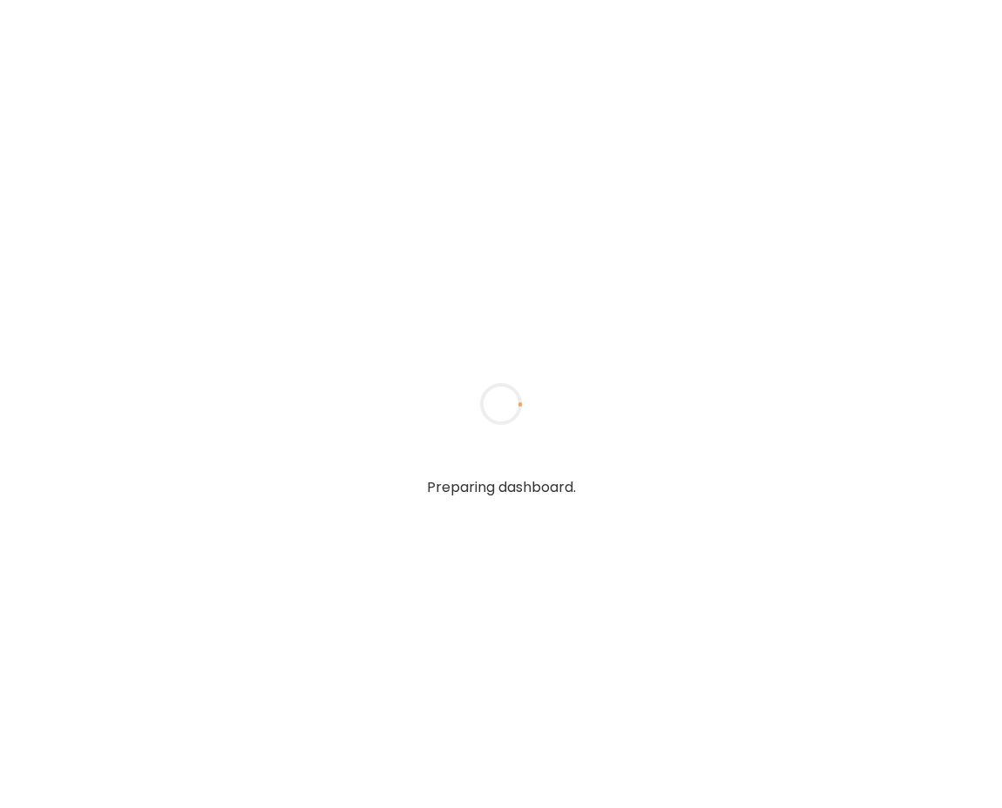
type input "*****"
type input "**********"
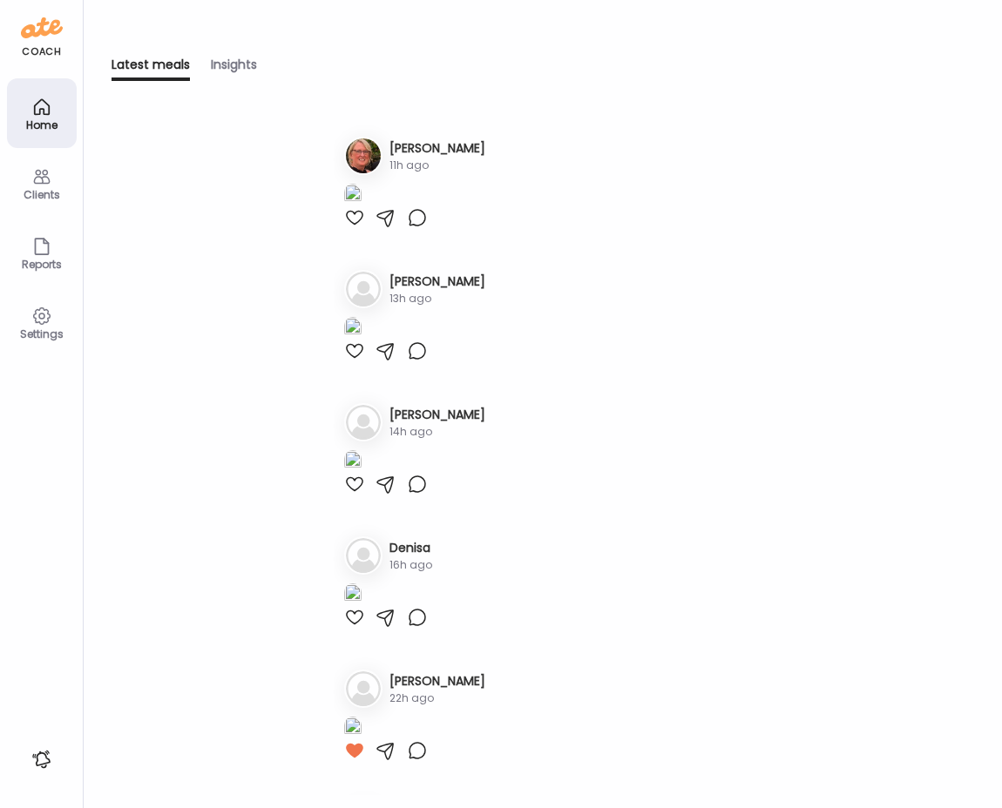
type input "**********"
click at [41, 758] on div at bounding box center [42, 760] width 28 height 28
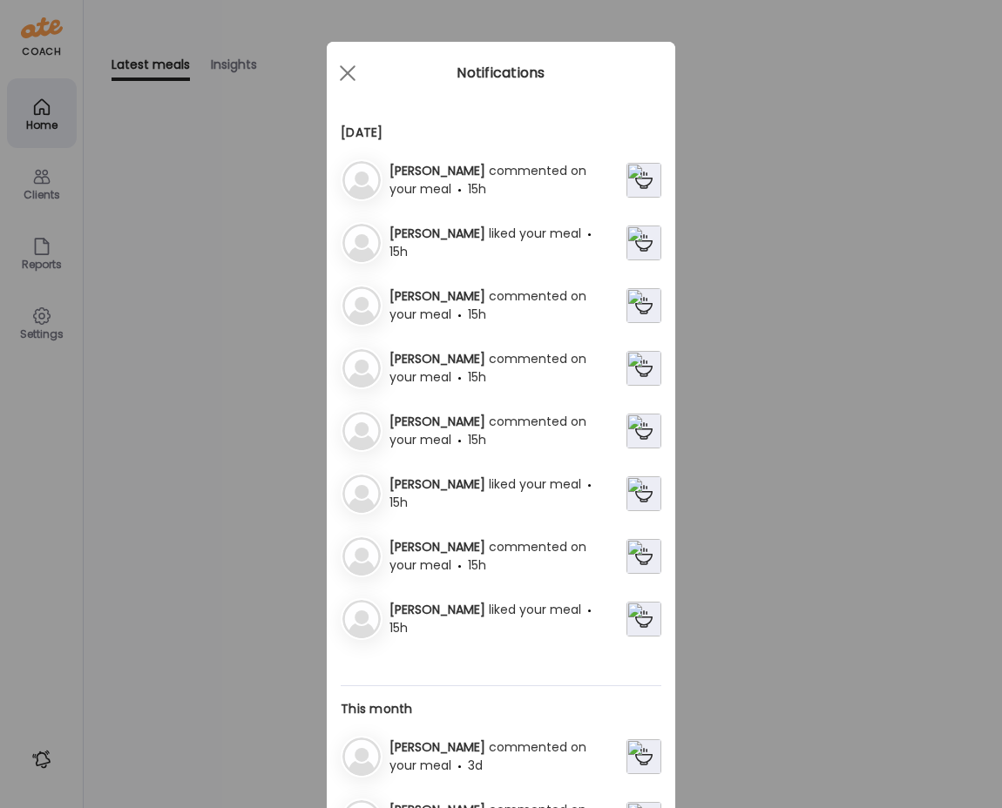
click at [648, 168] on img at bounding box center [643, 180] width 35 height 35
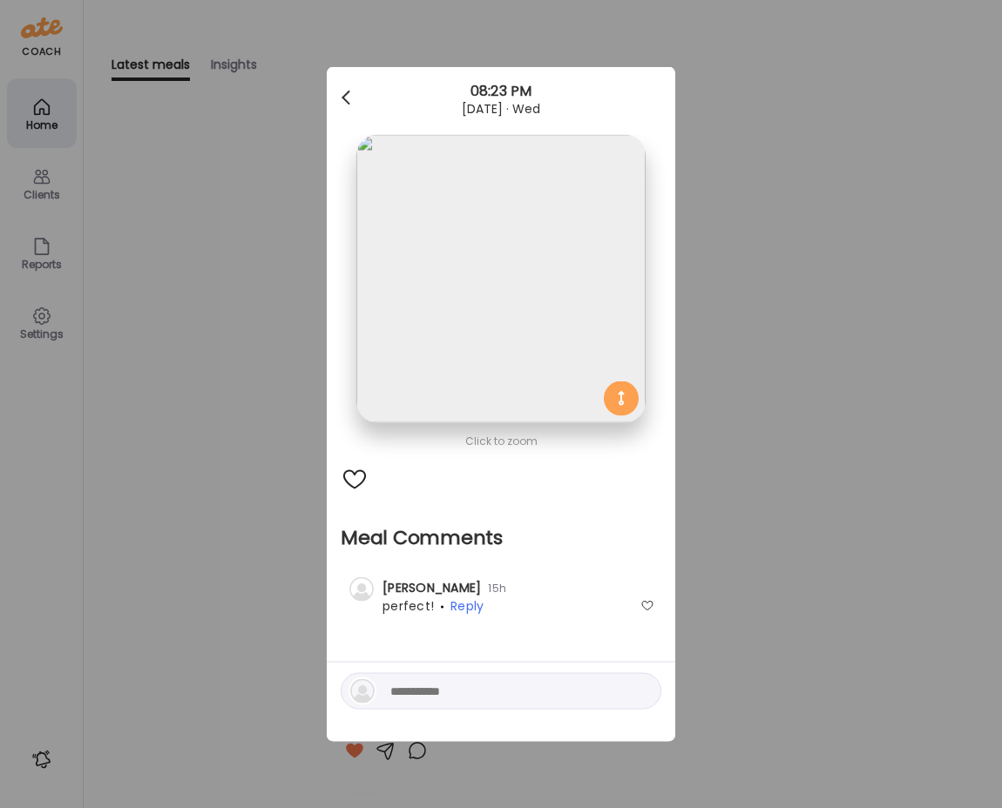
click at [353, 94] on div at bounding box center [347, 98] width 35 height 35
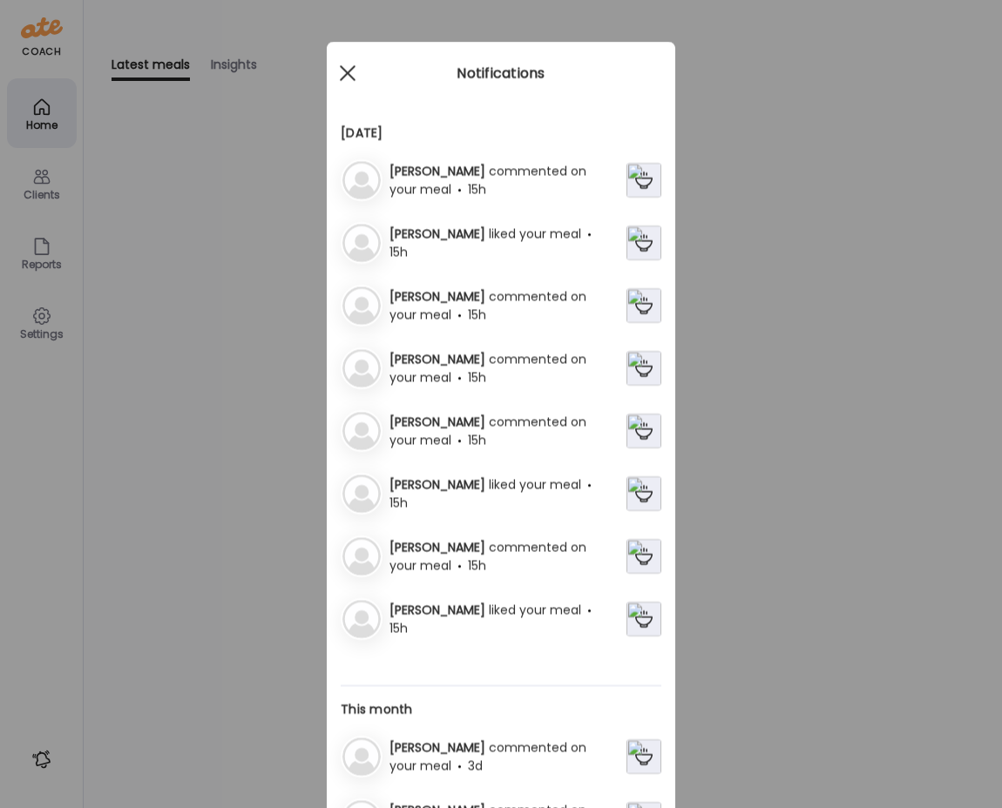
click at [339, 68] on div at bounding box center [347, 73] width 35 height 35
